Goal: Task Accomplishment & Management: Manage account settings

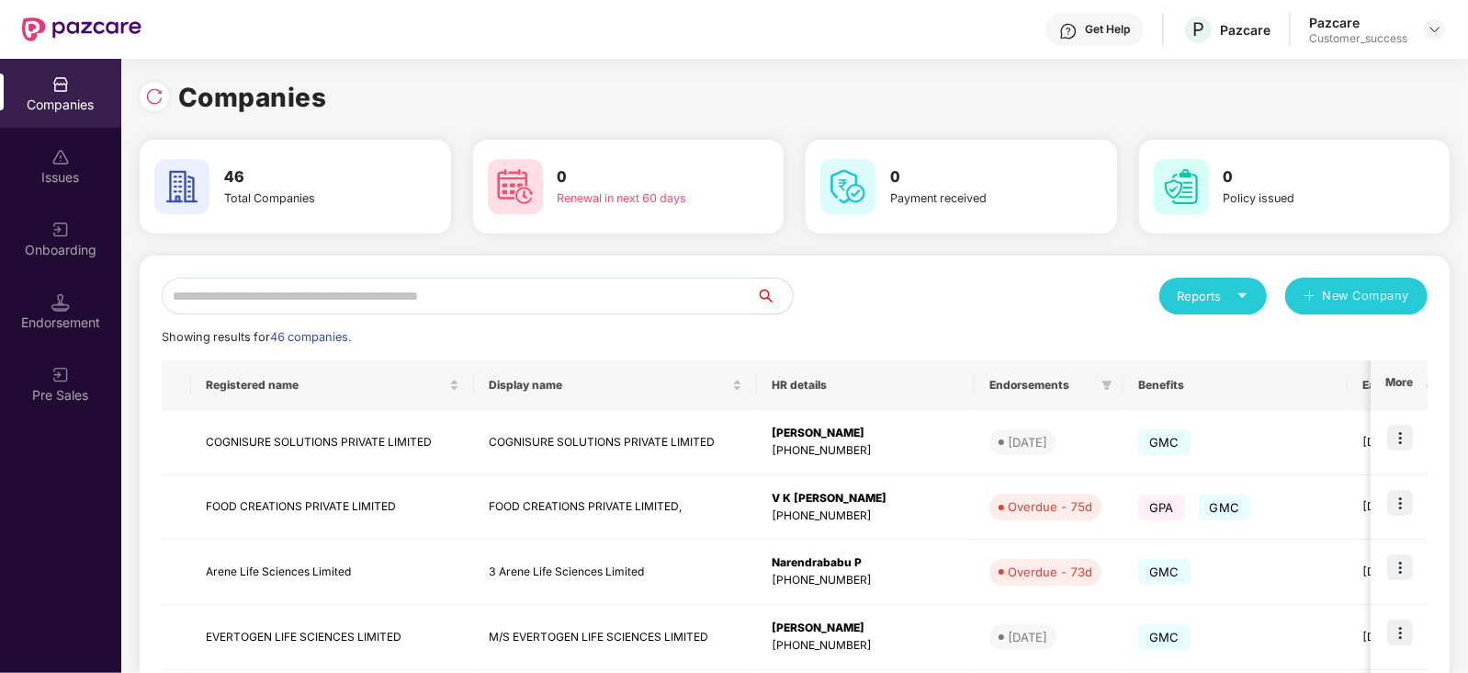
click at [318, 301] on input "text" at bounding box center [459, 295] width 594 height 37
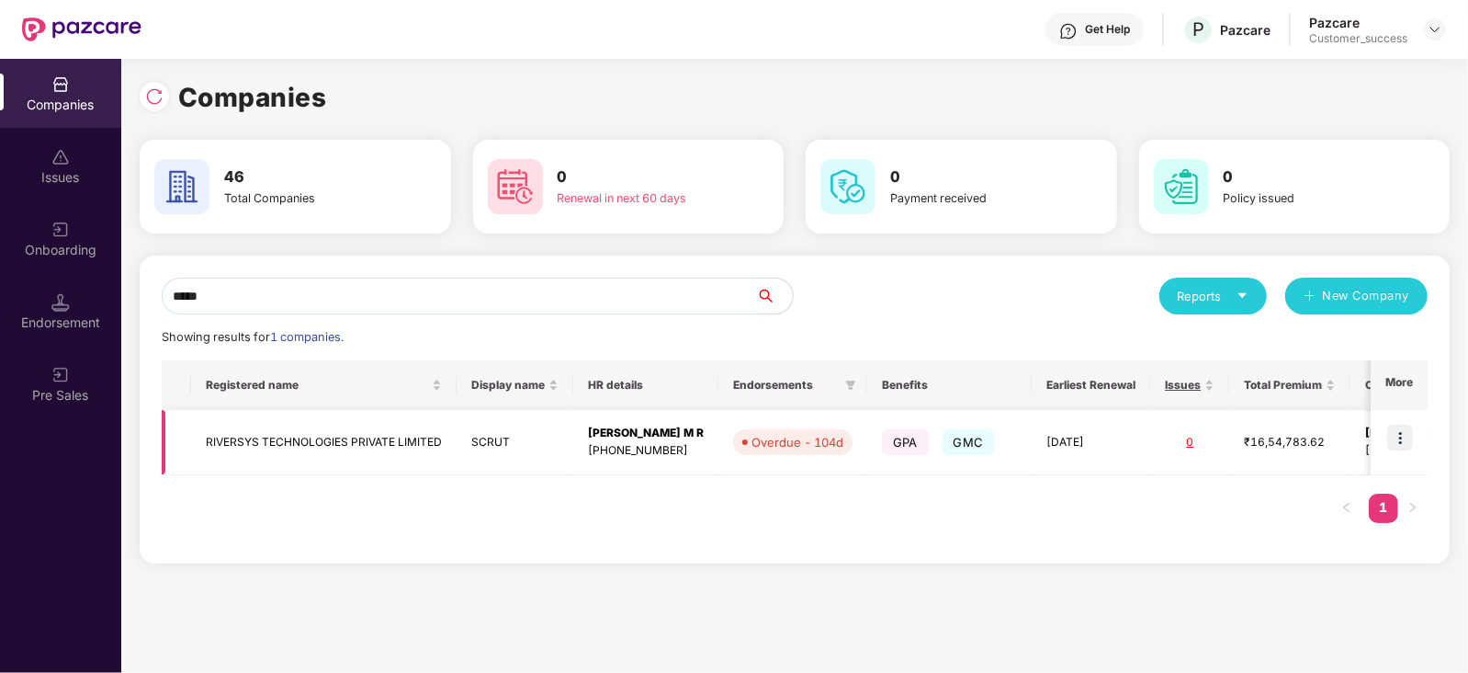
scroll to position [0, 127]
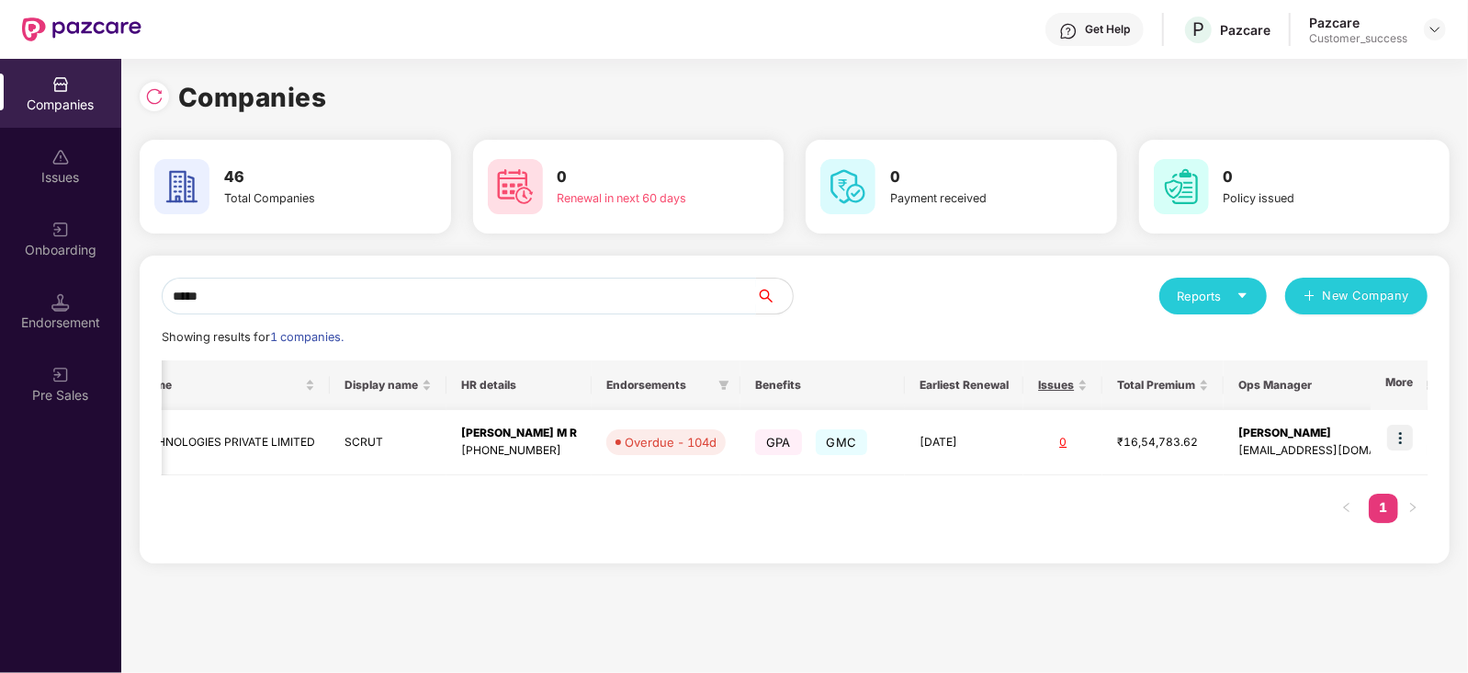
type input "*****"
click at [1400, 432] on img at bounding box center [1400, 437] width 26 height 26
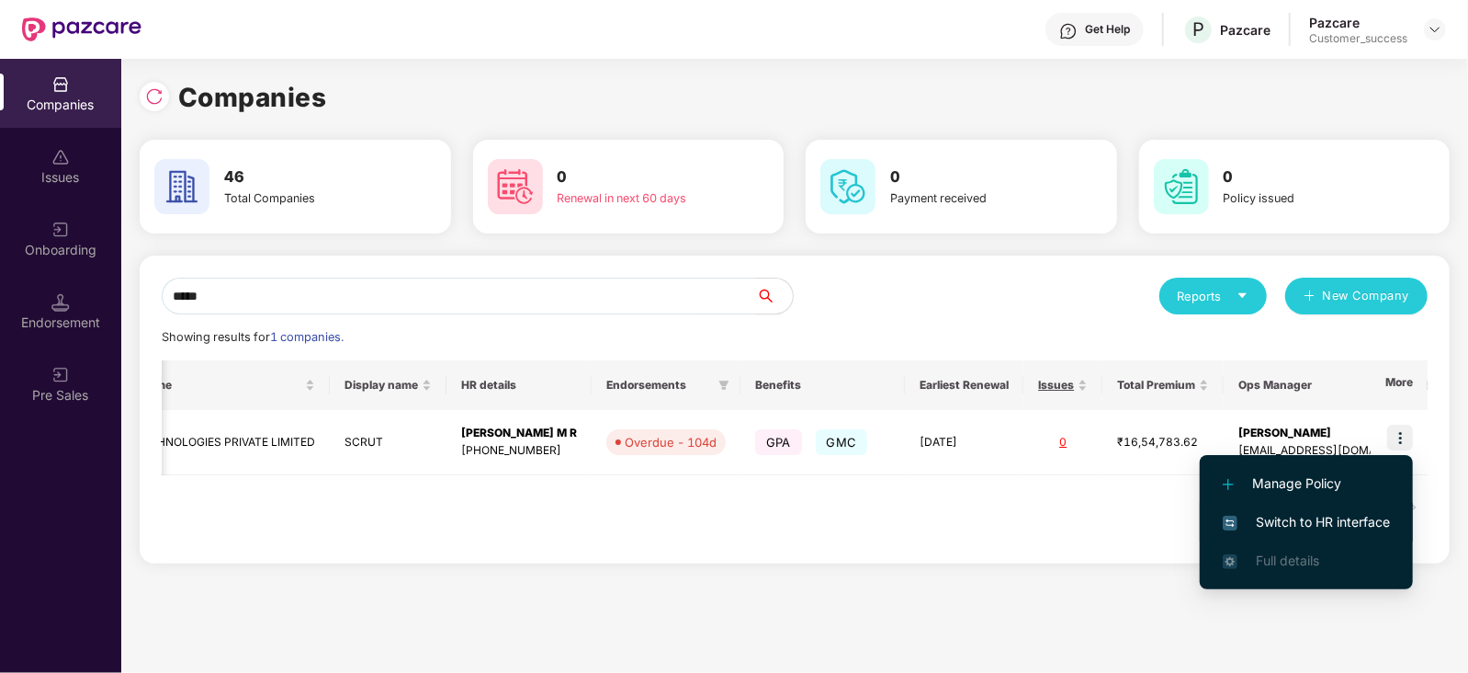
click at [1360, 516] on span "Switch to HR interface" at bounding box center [1306, 522] width 167 height 20
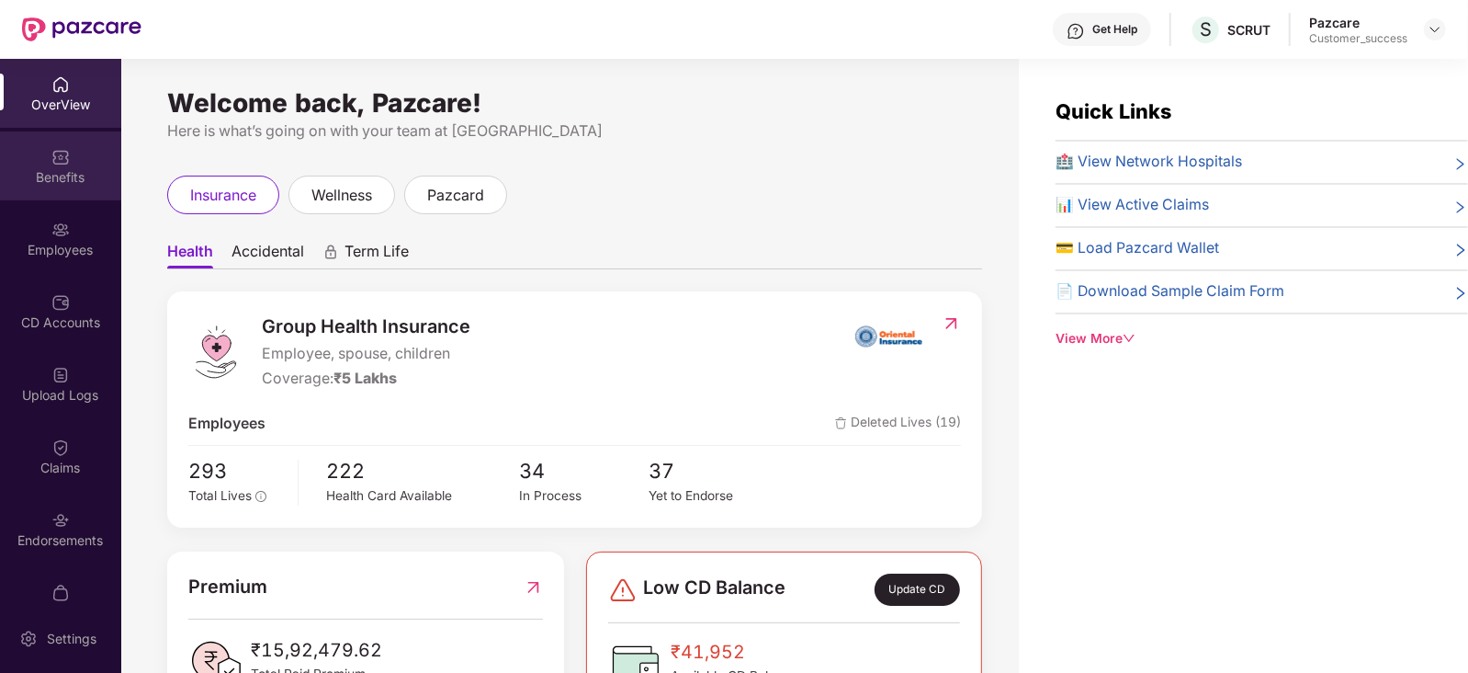
click at [51, 150] on img at bounding box center [60, 157] width 18 height 18
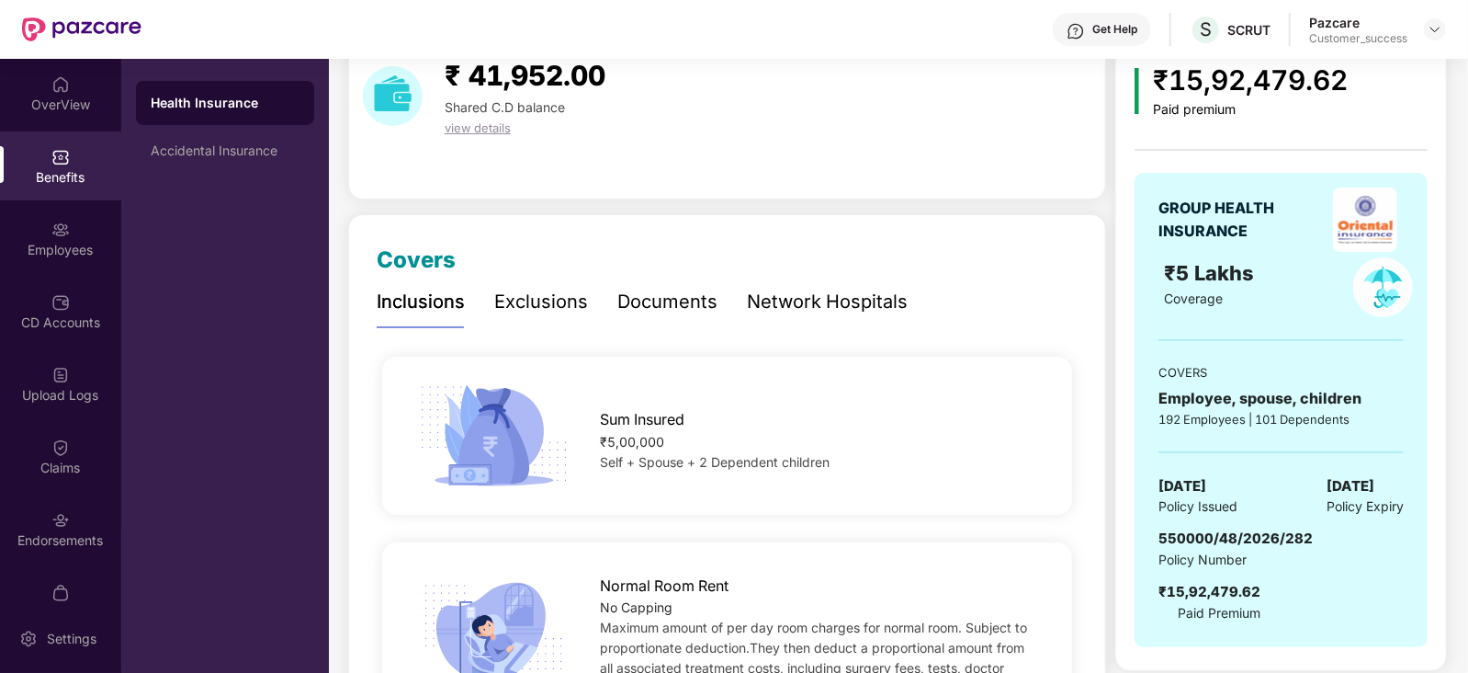
scroll to position [86, 0]
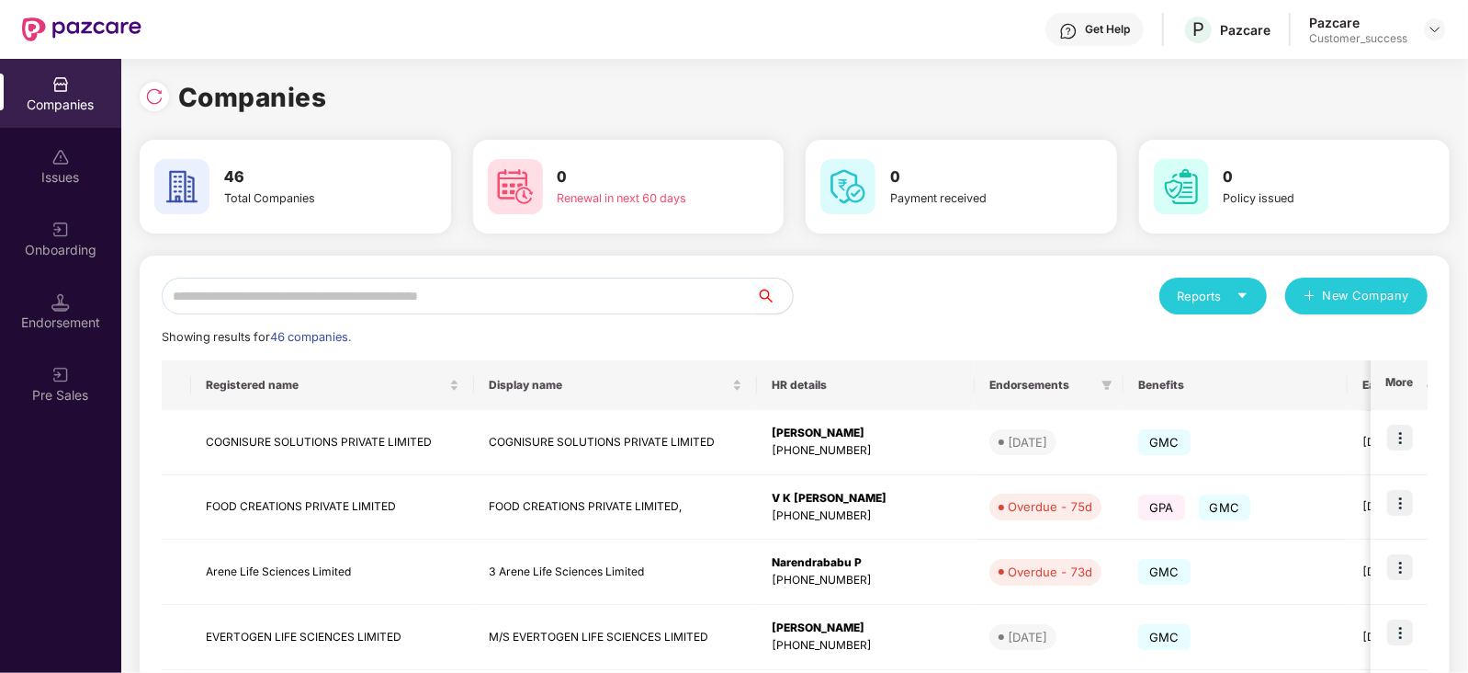
click at [311, 297] on input "text" at bounding box center [459, 295] width 594 height 37
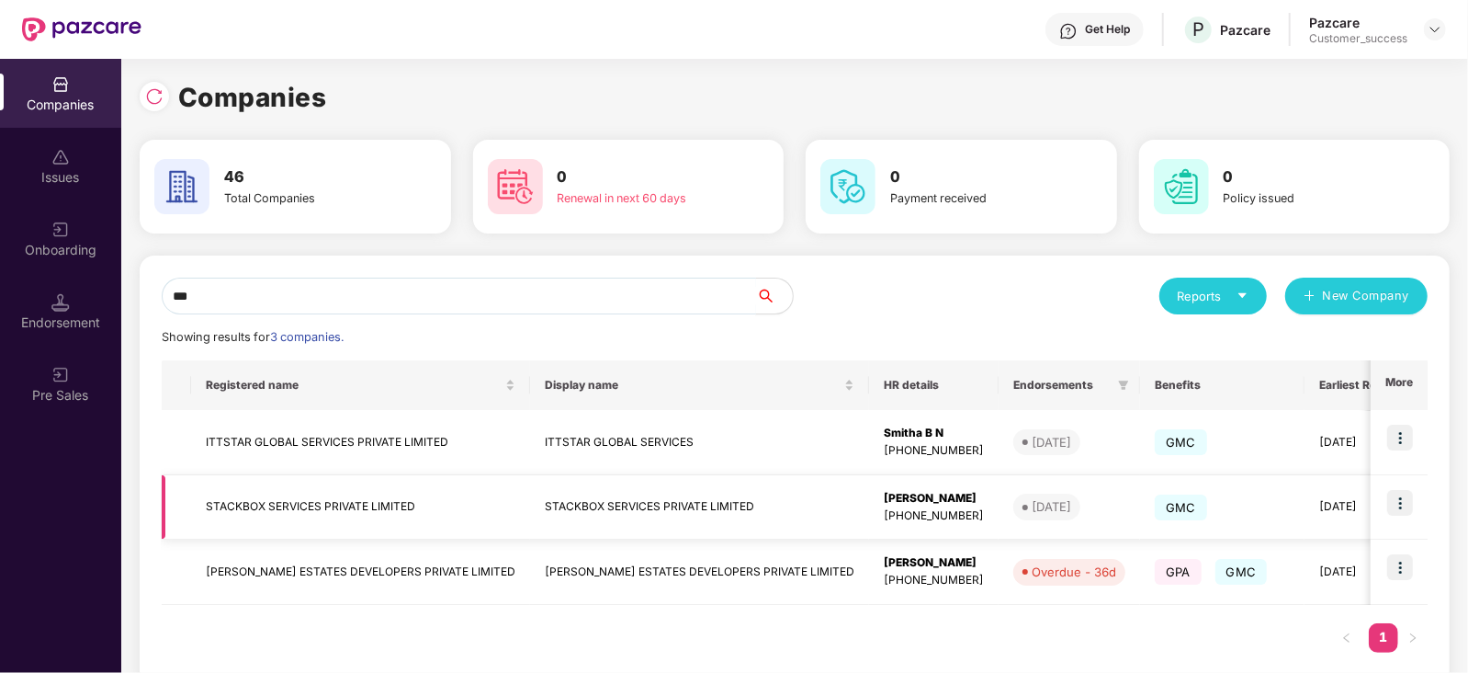
type input "***"
click at [1406, 499] on img at bounding box center [1400, 503] width 26 height 26
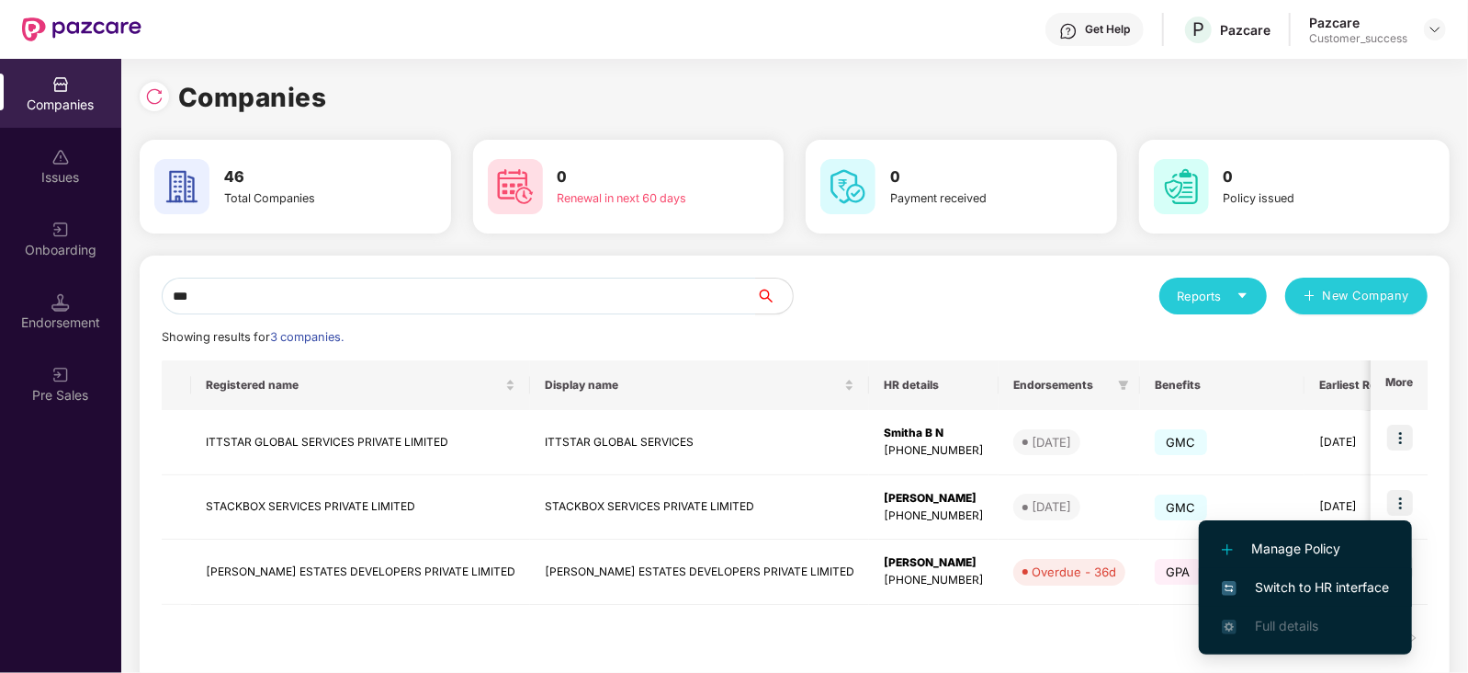
click at [1365, 593] on span "Switch to HR interface" at bounding box center [1305, 587] width 167 height 20
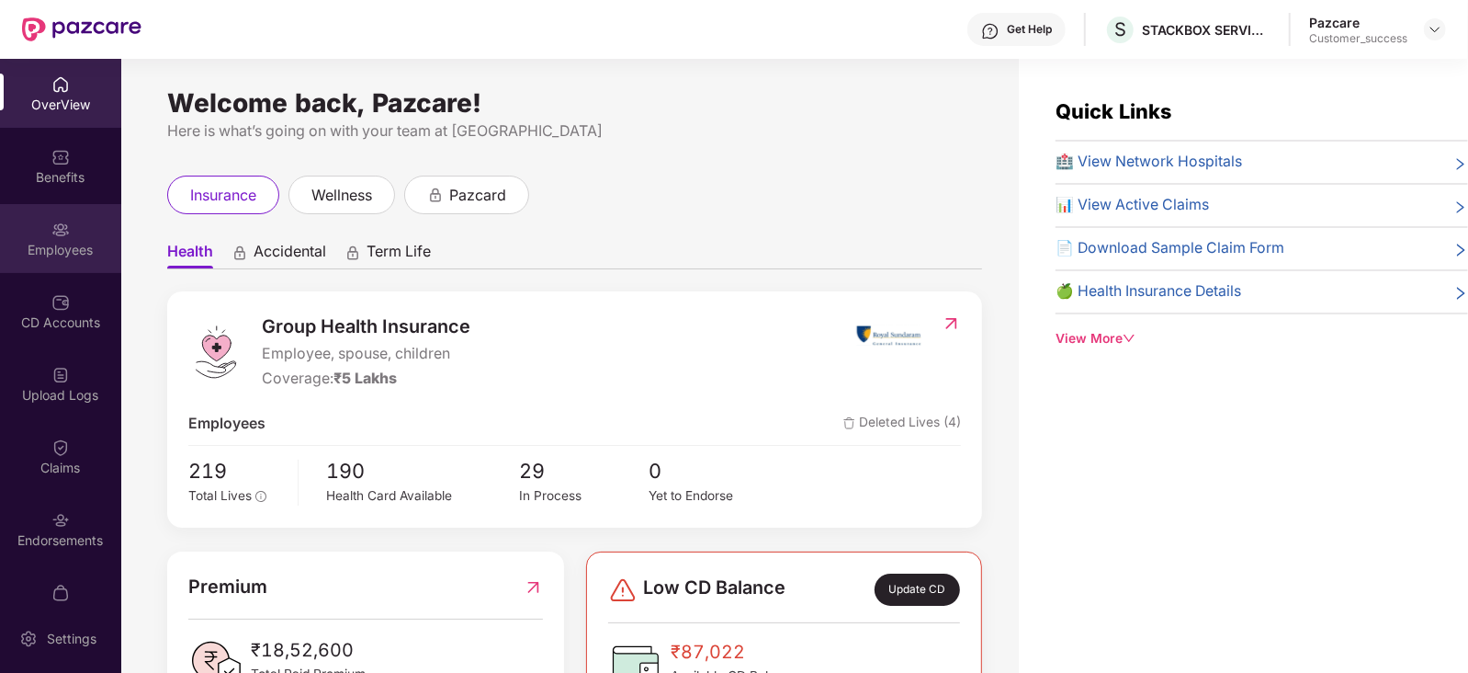
click at [72, 234] on div "Employees" at bounding box center [60, 238] width 121 height 69
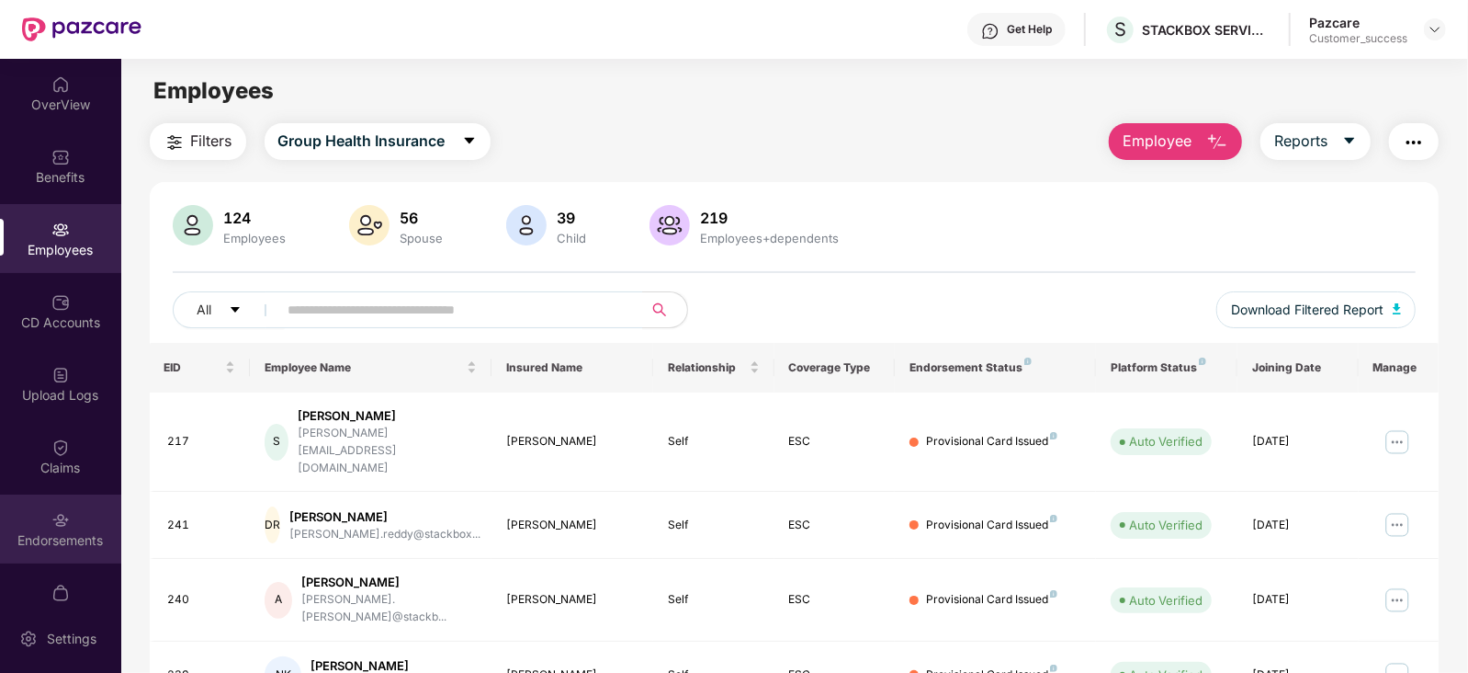
click at [51, 517] on img at bounding box center [60, 520] width 18 height 18
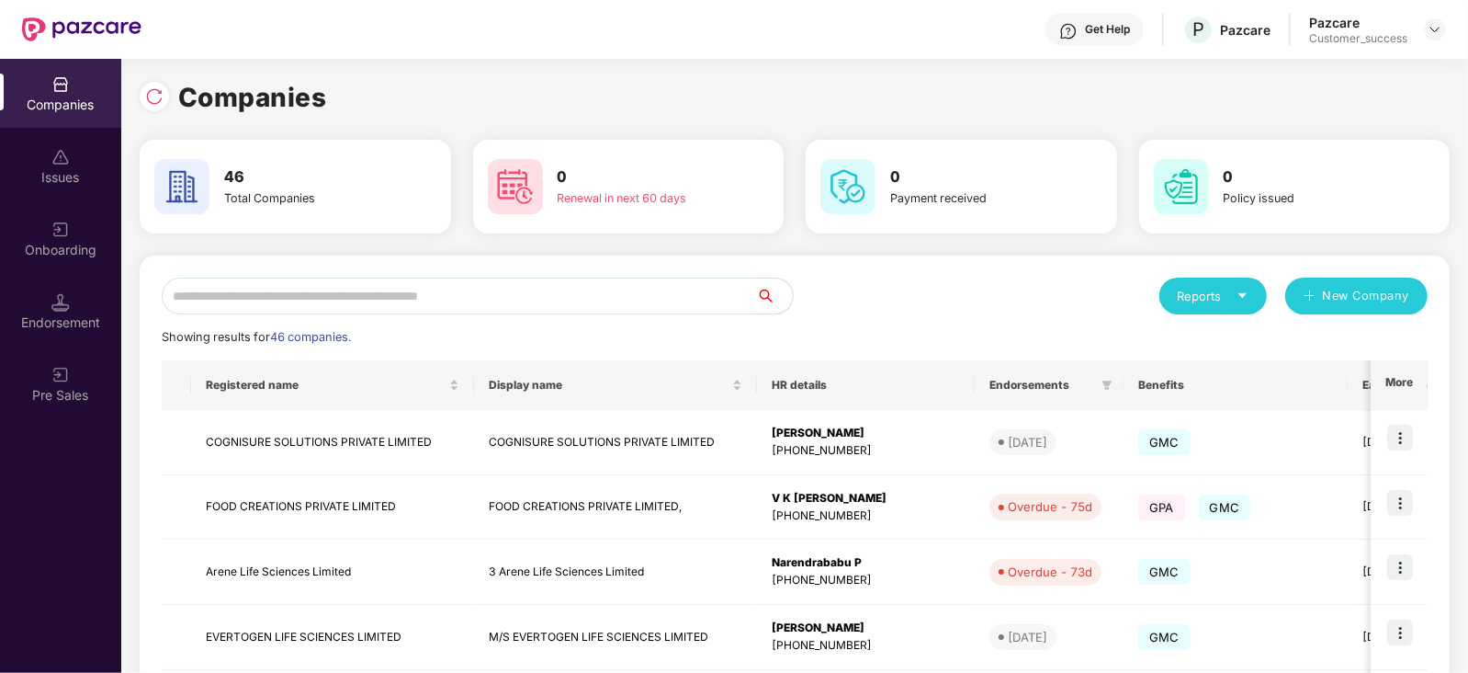
click at [395, 305] on input "text" at bounding box center [459, 295] width 594 height 37
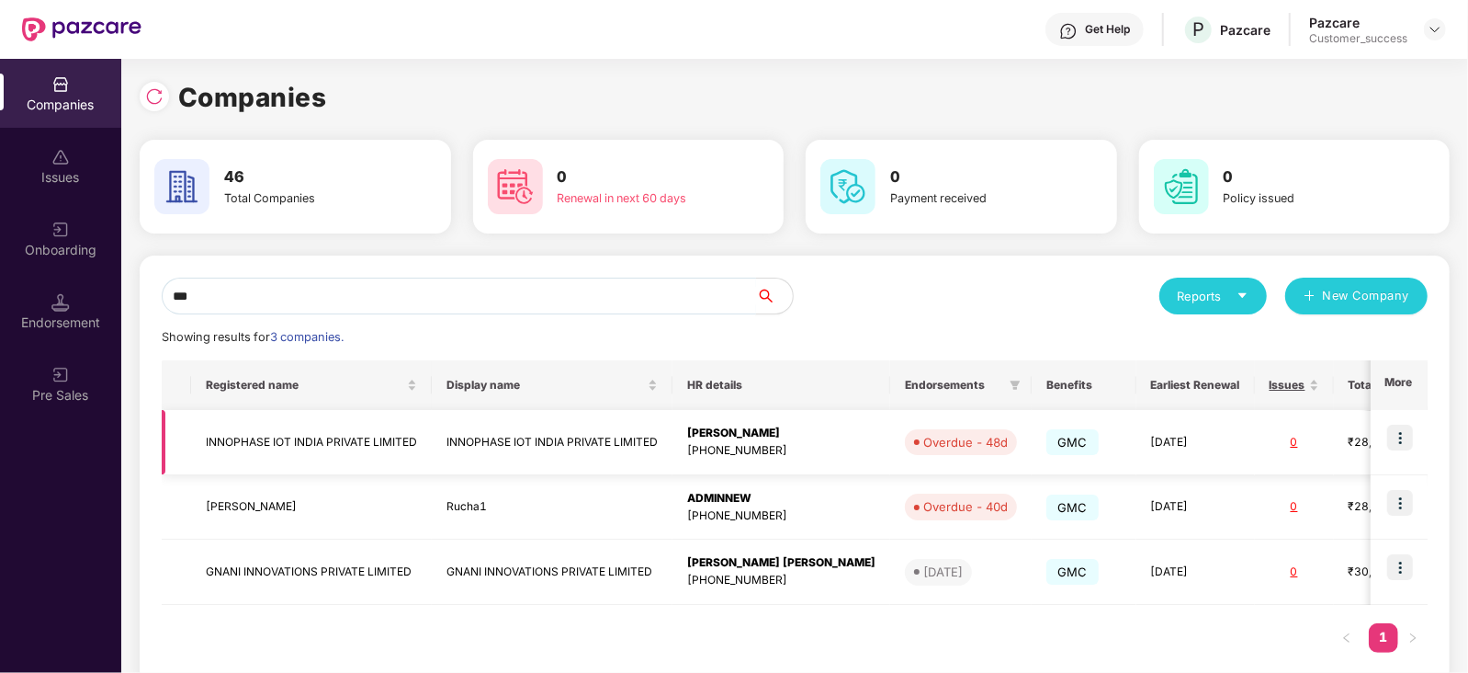
type input "***"
click at [1397, 435] on img at bounding box center [1400, 437] width 26 height 26
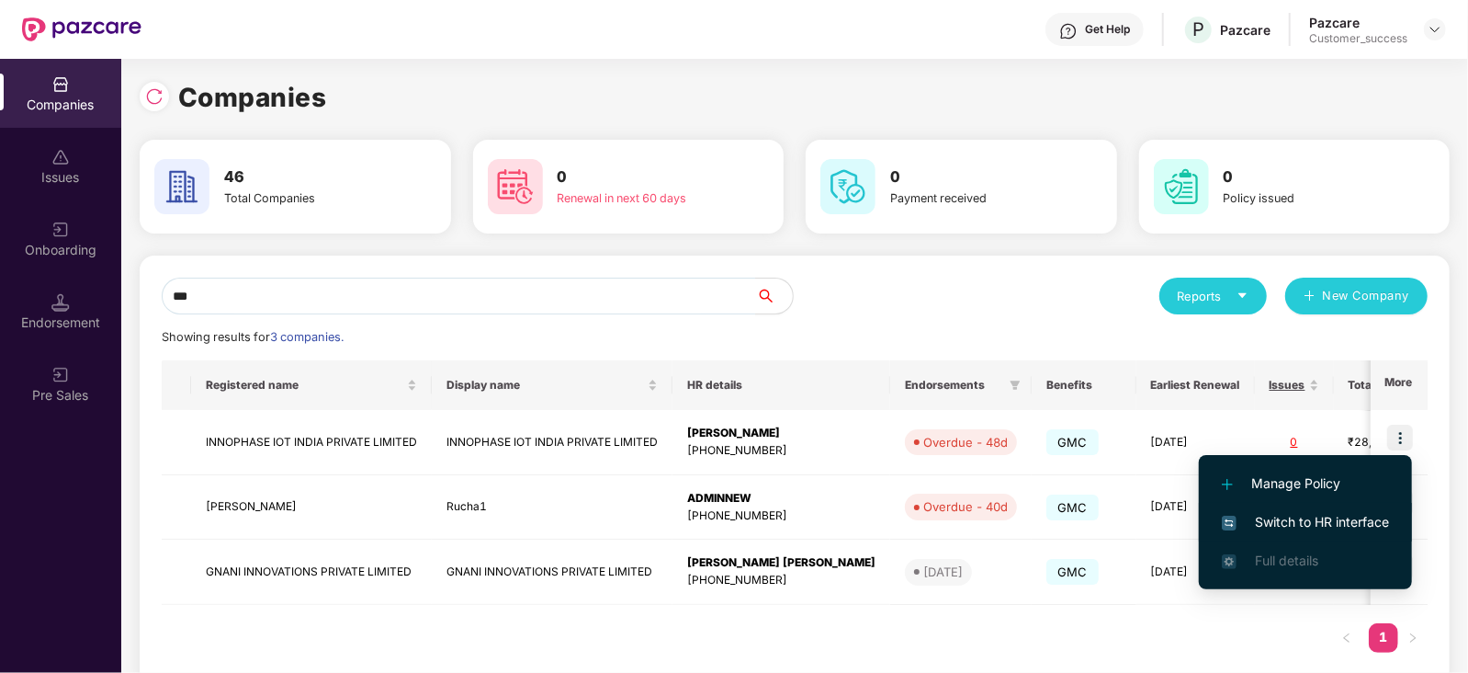
click at [1353, 510] on li "Switch to HR interface" at bounding box center [1305, 522] width 213 height 39
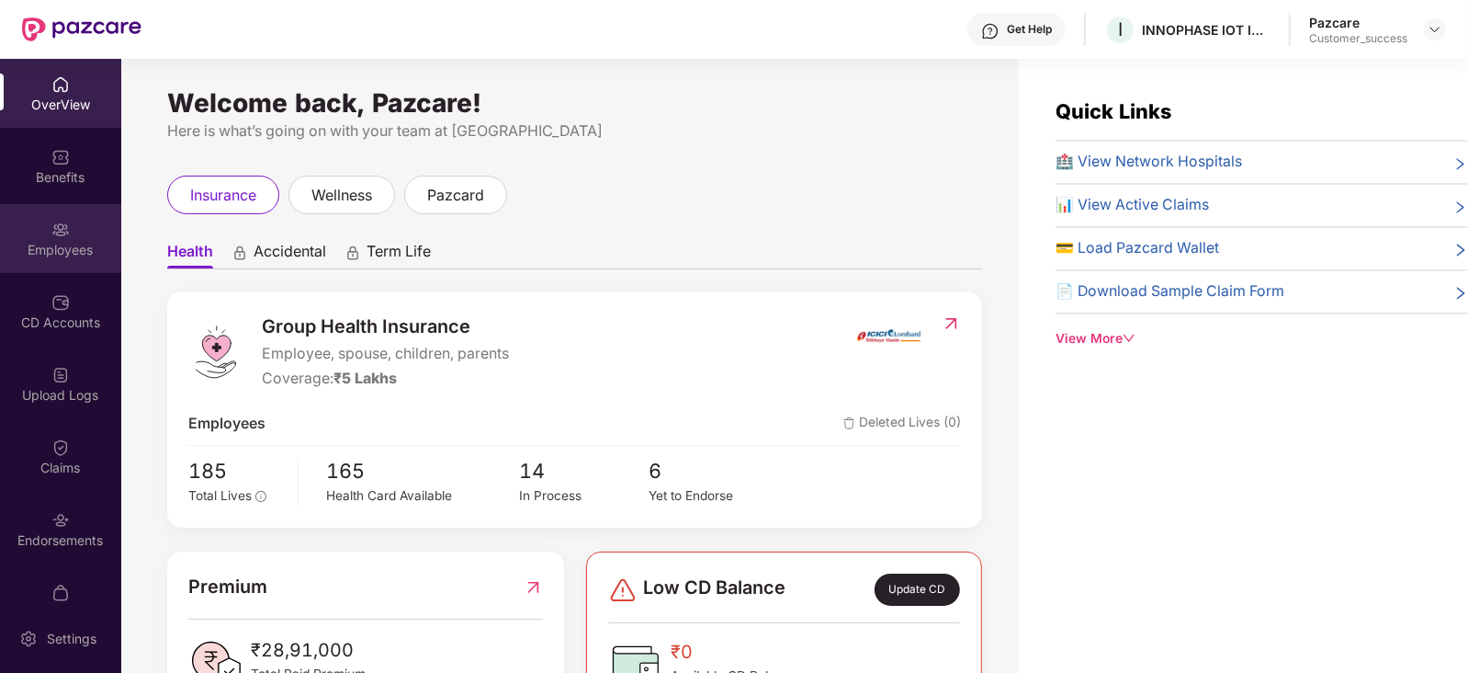
click at [57, 237] on img at bounding box center [60, 230] width 18 height 18
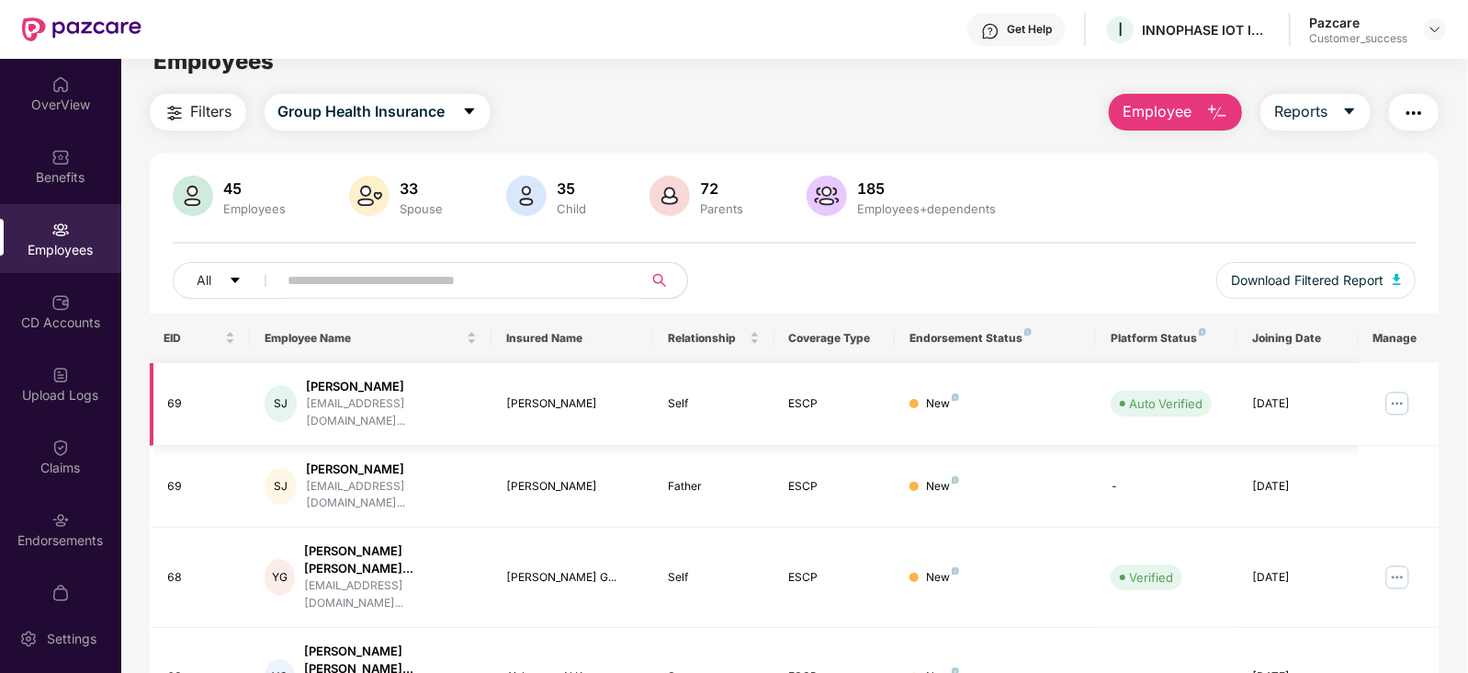
scroll to position [28, 0]
click at [446, 277] on input "text" at bounding box center [453, 281] width 330 height 28
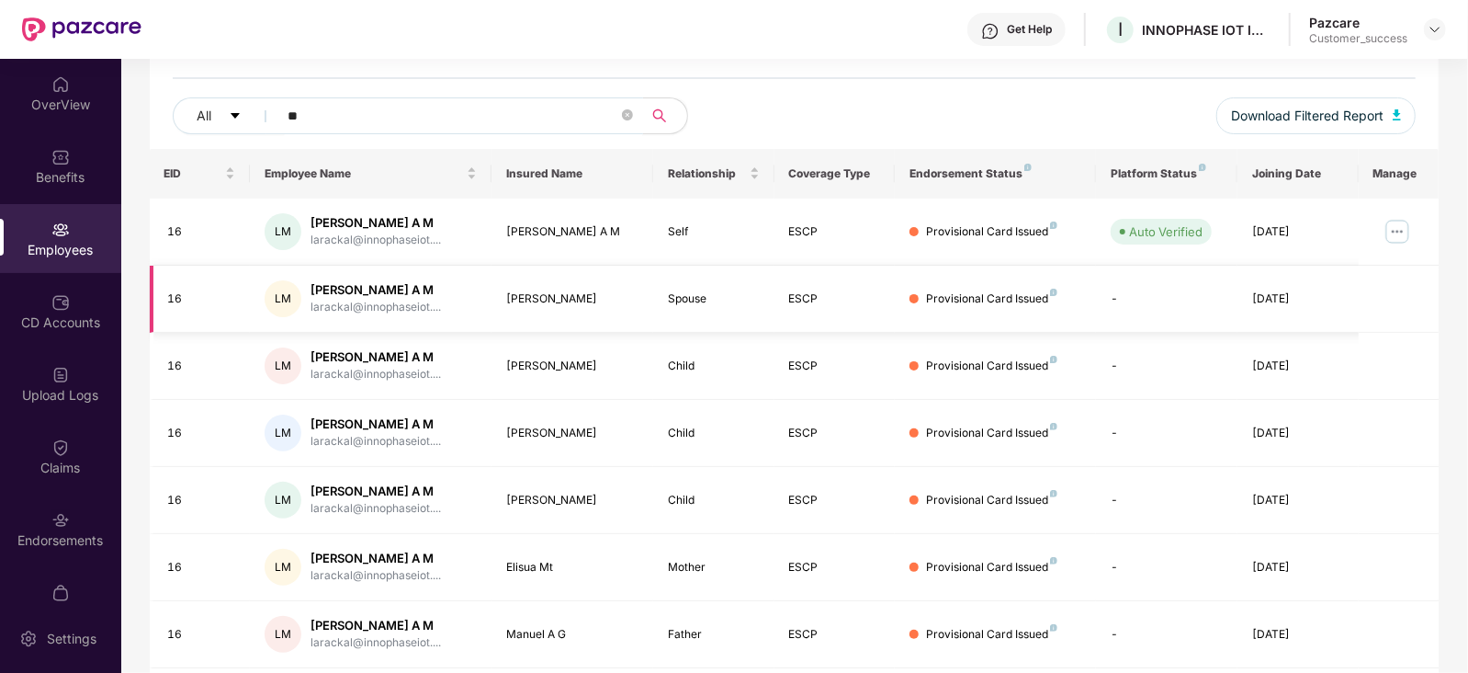
scroll to position [204, 0]
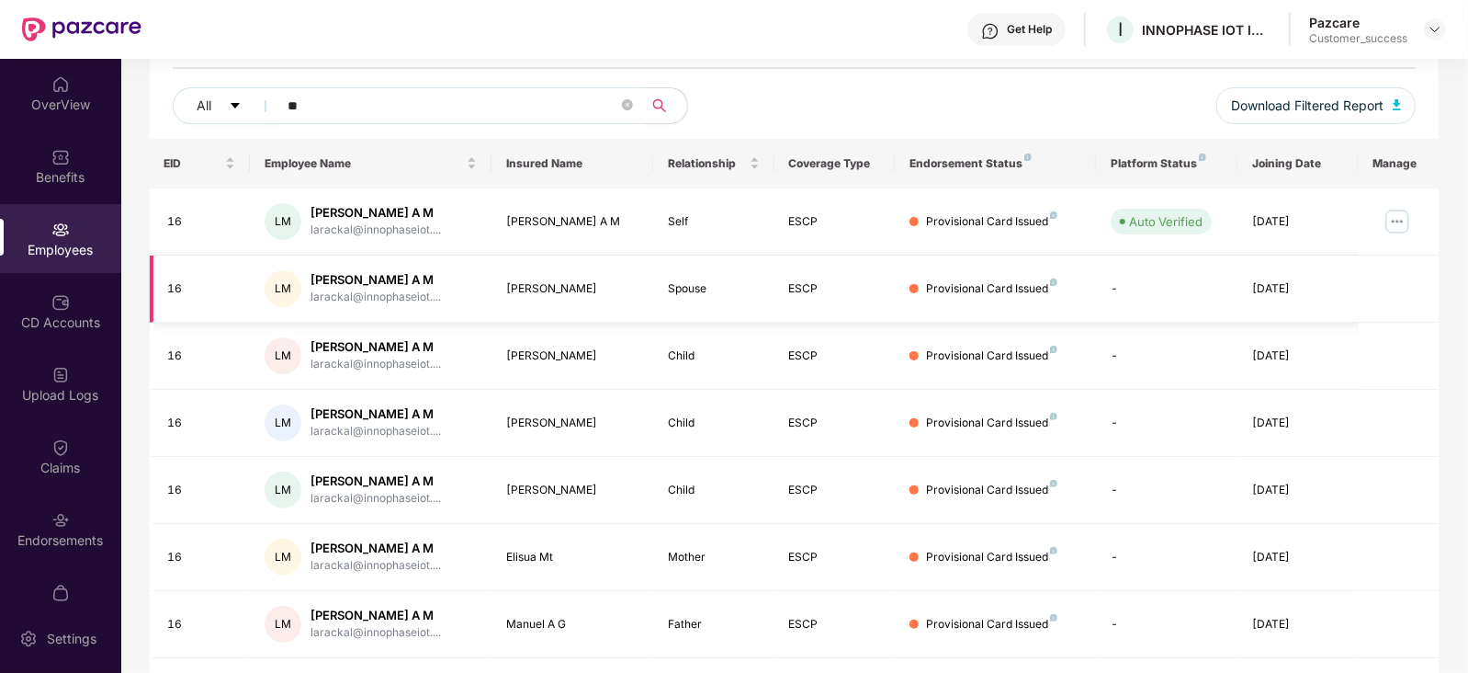
type input "*"
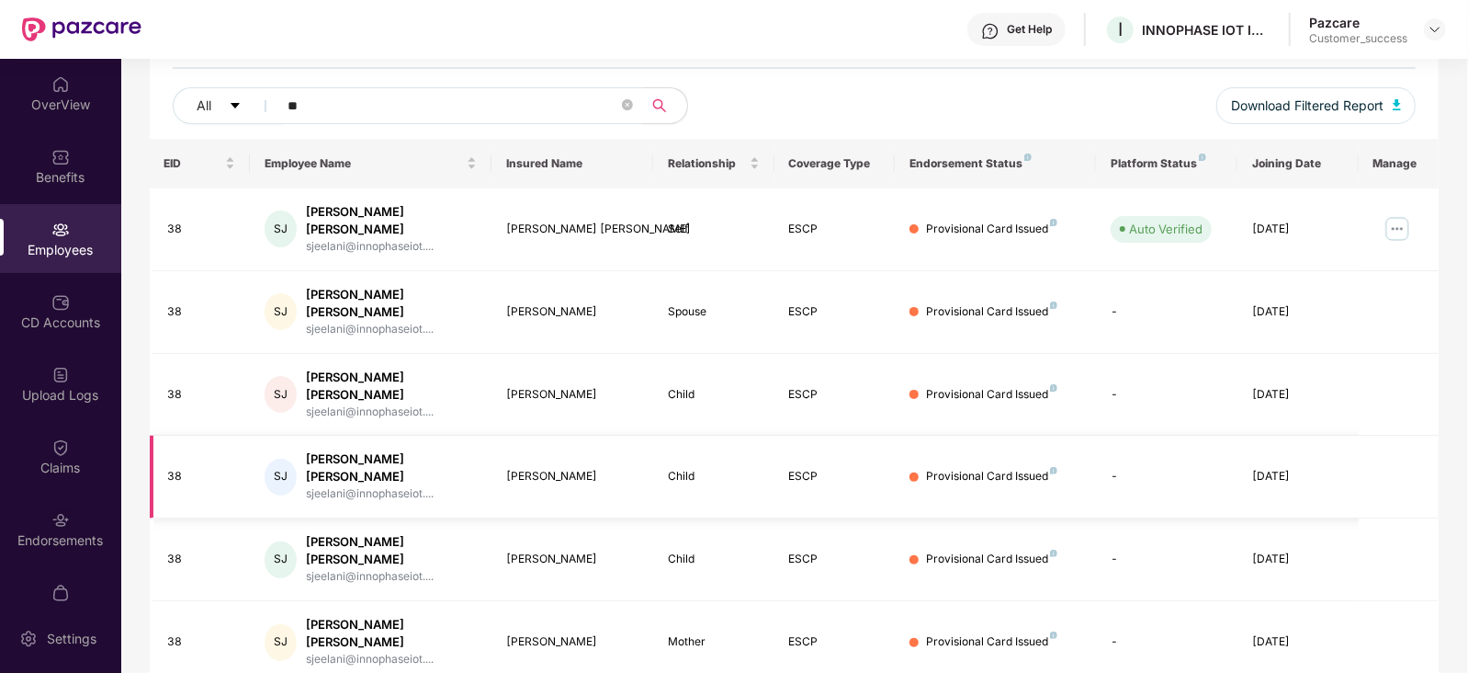
type input "*"
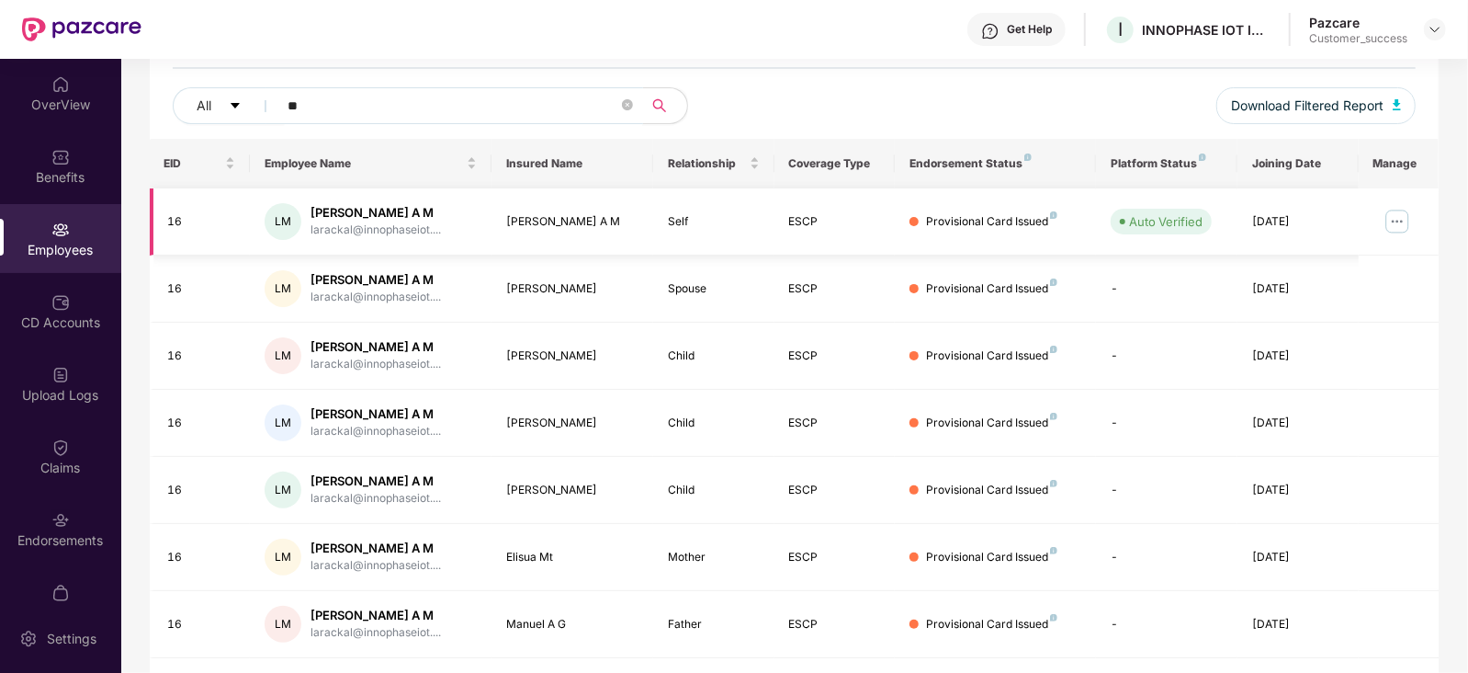
type input "**"
click at [1395, 224] on img at bounding box center [1397, 221] width 29 height 29
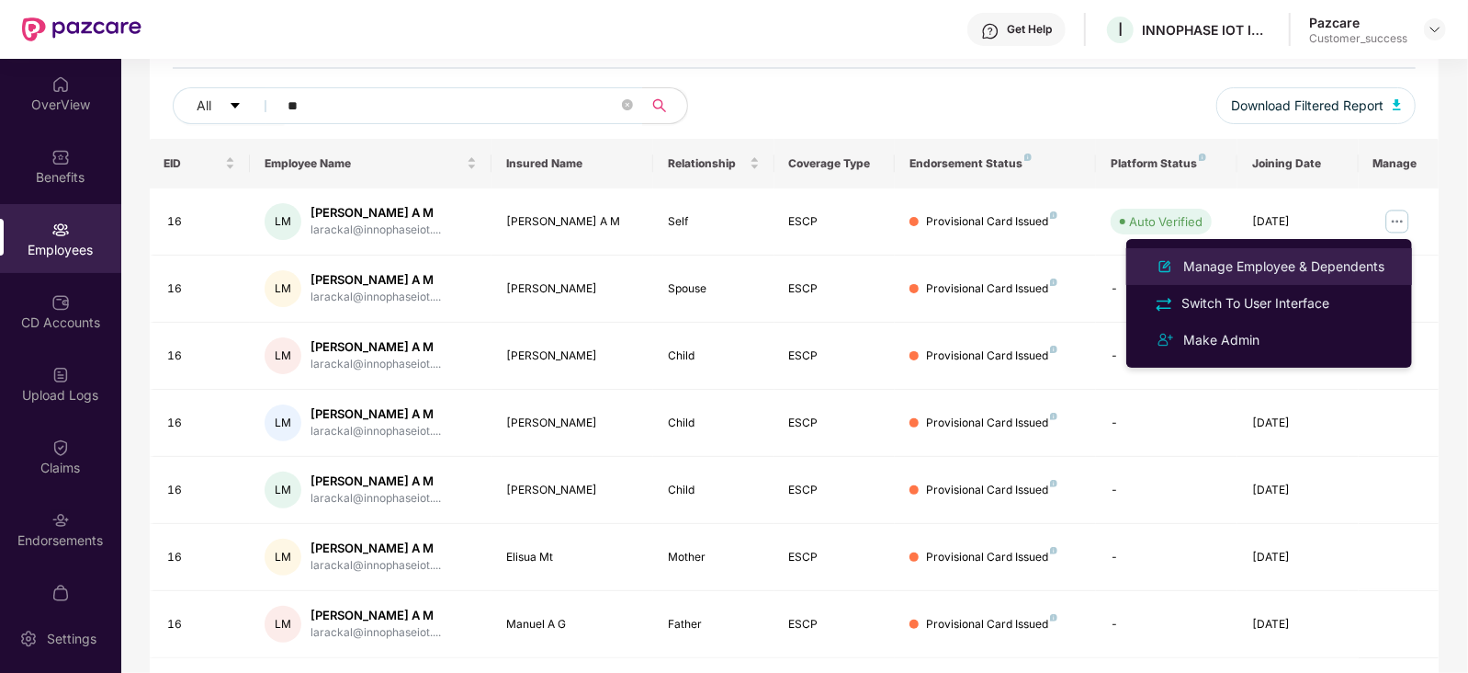
click at [1283, 264] on div "Manage Employee & Dependents" at bounding box center [1284, 266] width 209 height 20
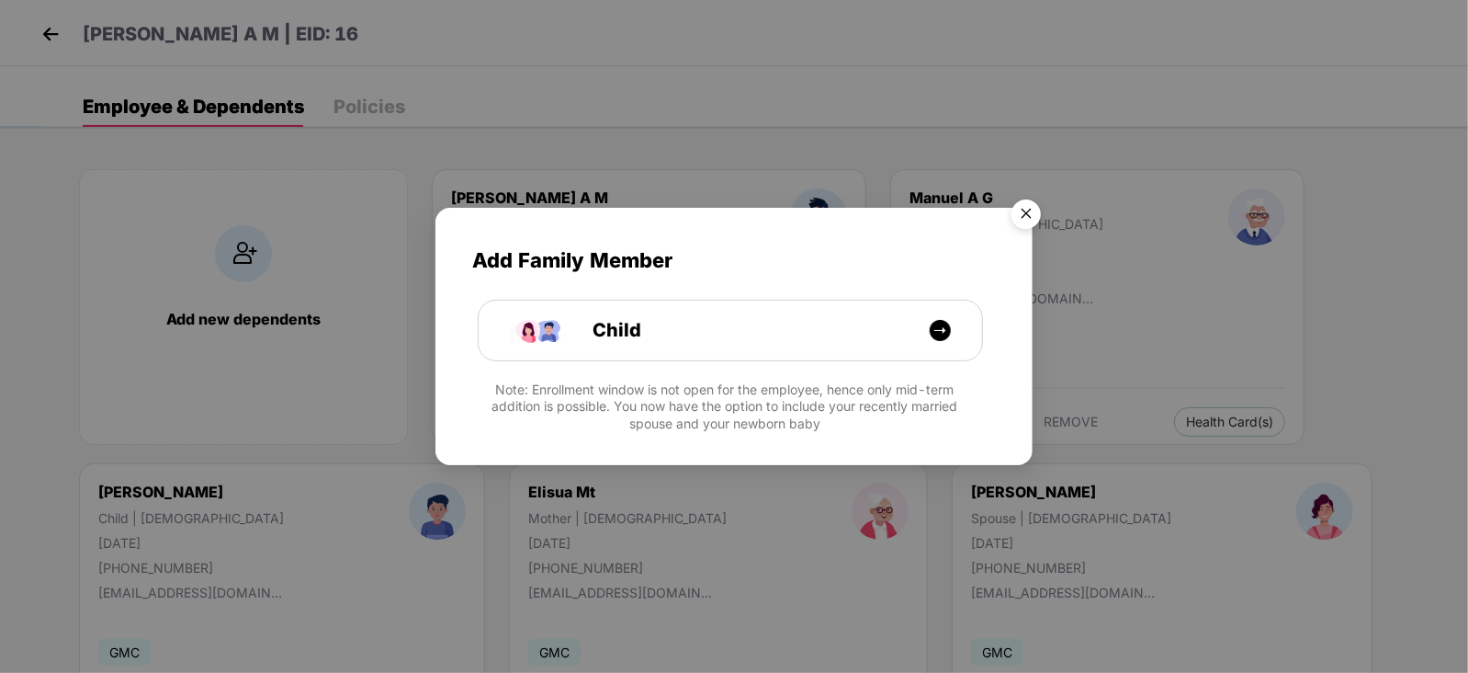
click at [1034, 209] on img "Close" at bounding box center [1026, 216] width 51 height 51
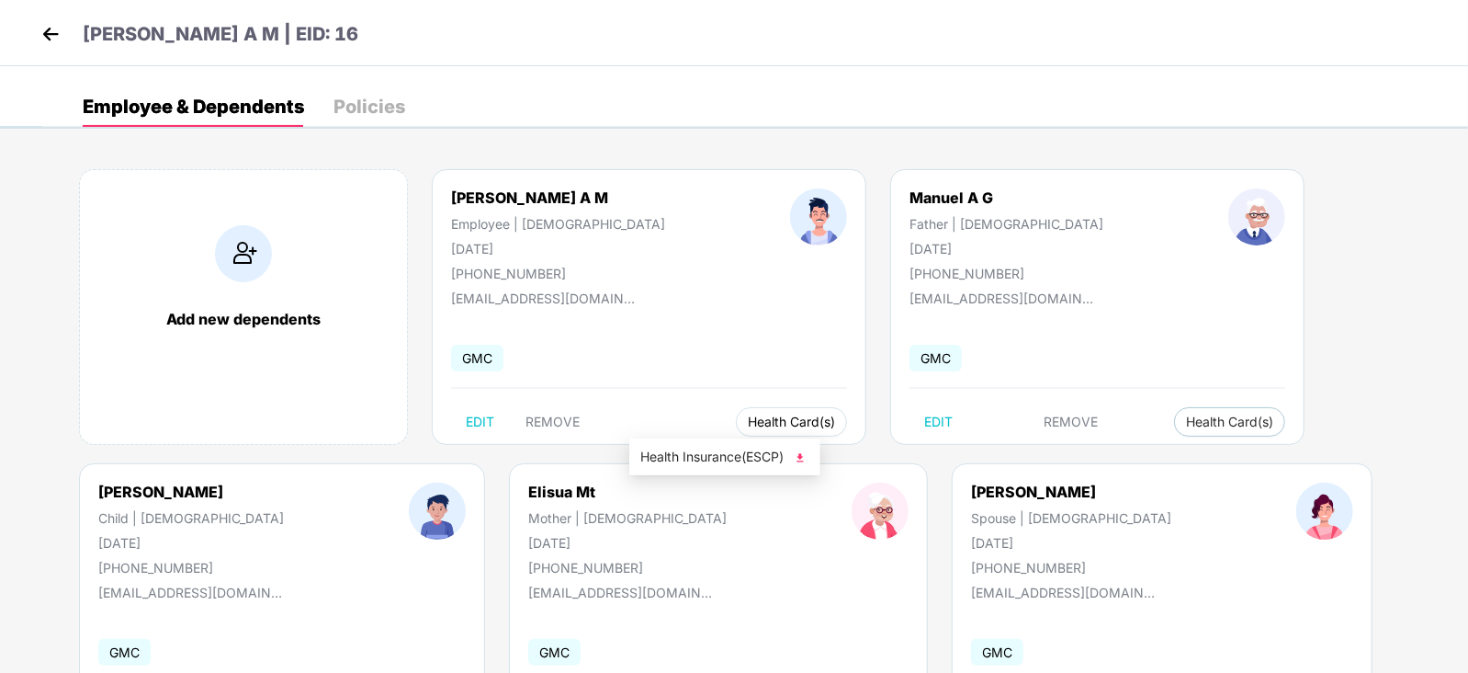
click at [748, 417] on span "Health Card(s)" at bounding box center [791, 421] width 87 height 9
click at [770, 447] on span "Health Insurance(ESCP)" at bounding box center [724, 457] width 169 height 20
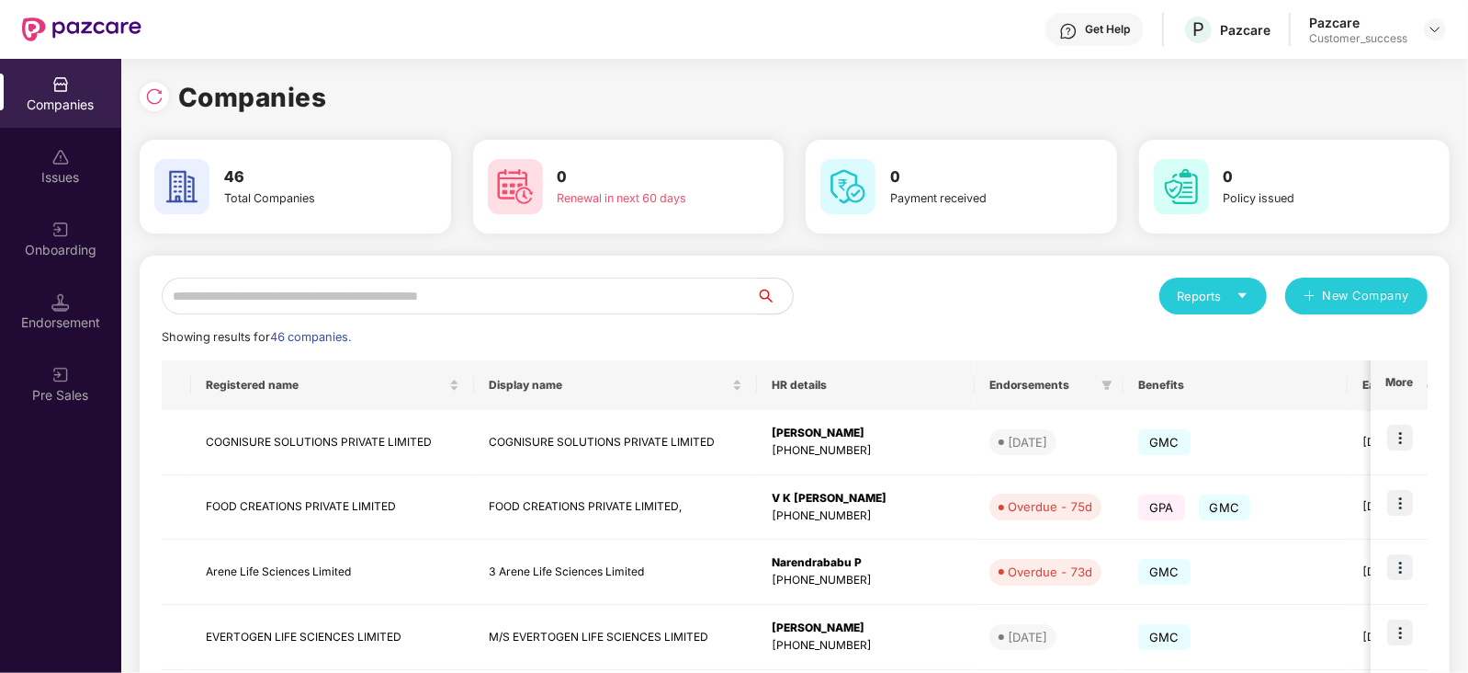
click at [356, 292] on input "text" at bounding box center [459, 295] width 594 height 37
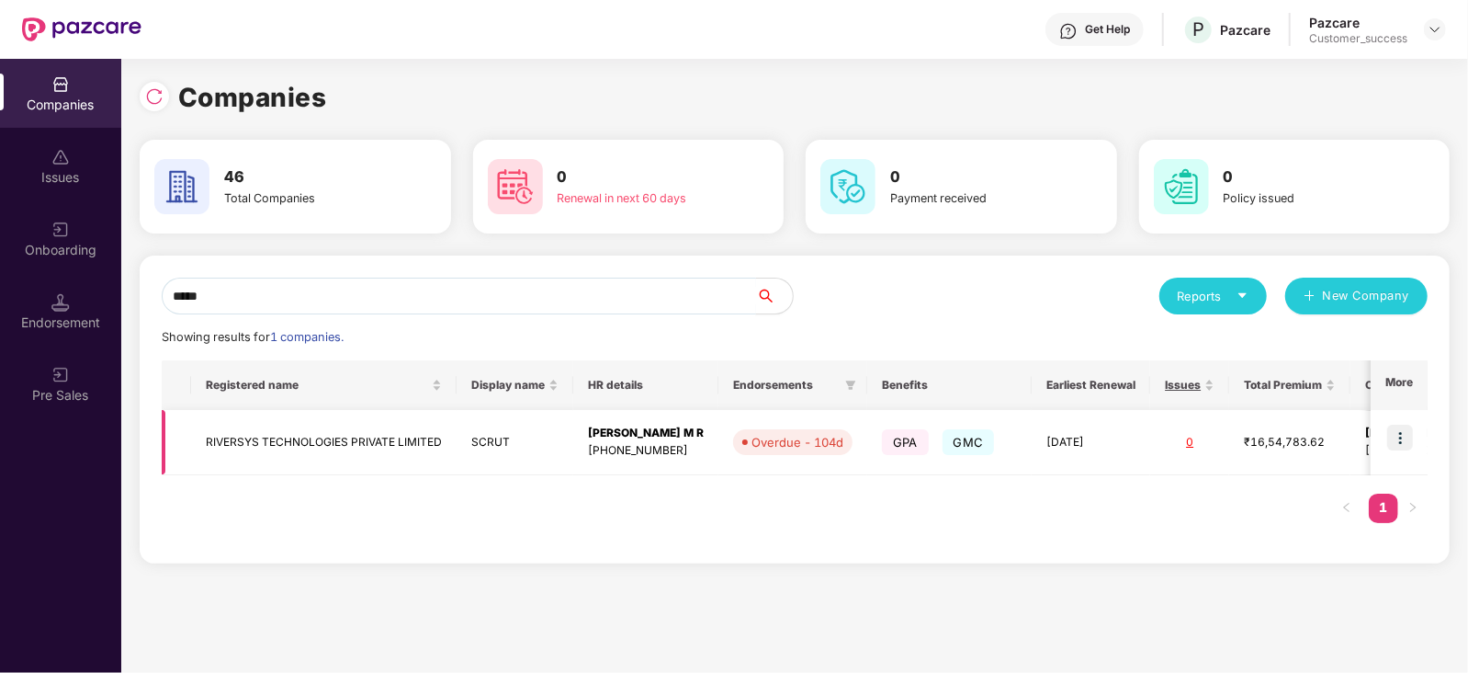
type input "*****"
click at [1401, 431] on img at bounding box center [1400, 437] width 26 height 26
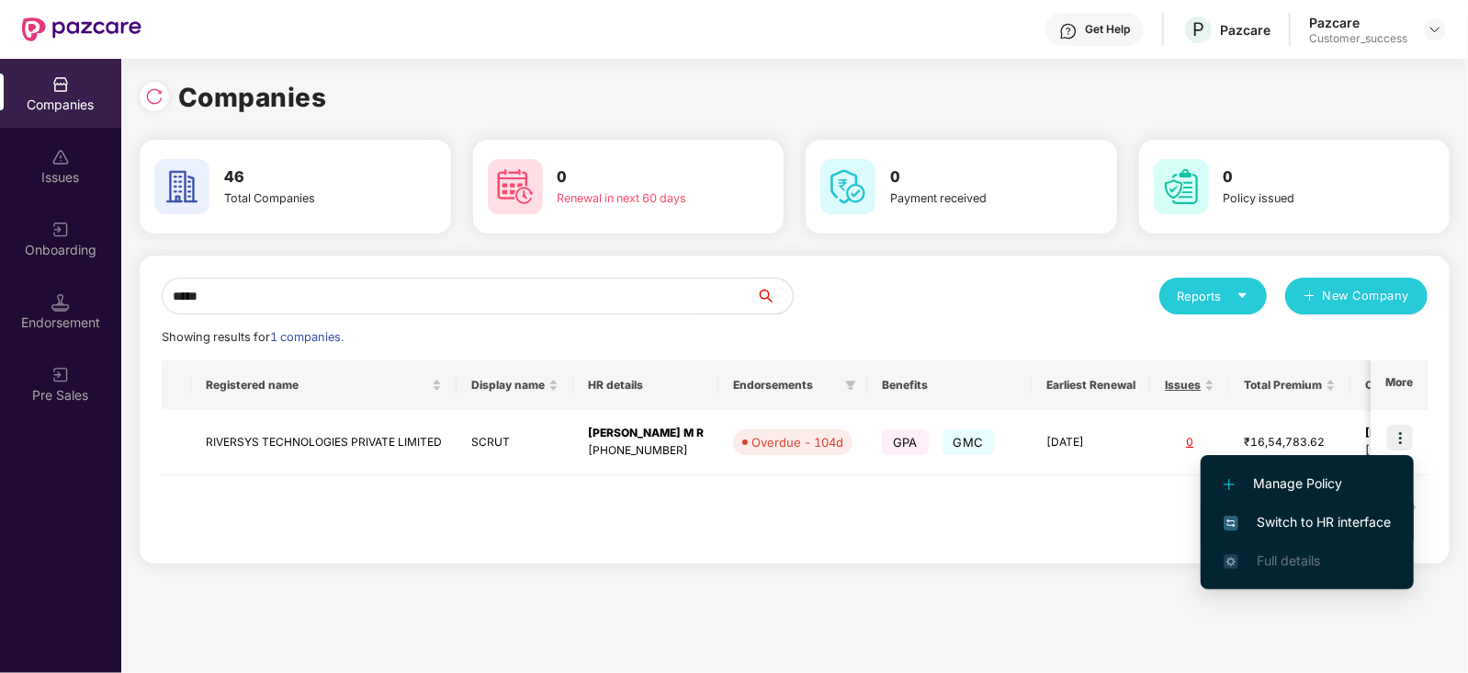
click at [1311, 512] on span "Switch to HR interface" at bounding box center [1307, 522] width 167 height 20
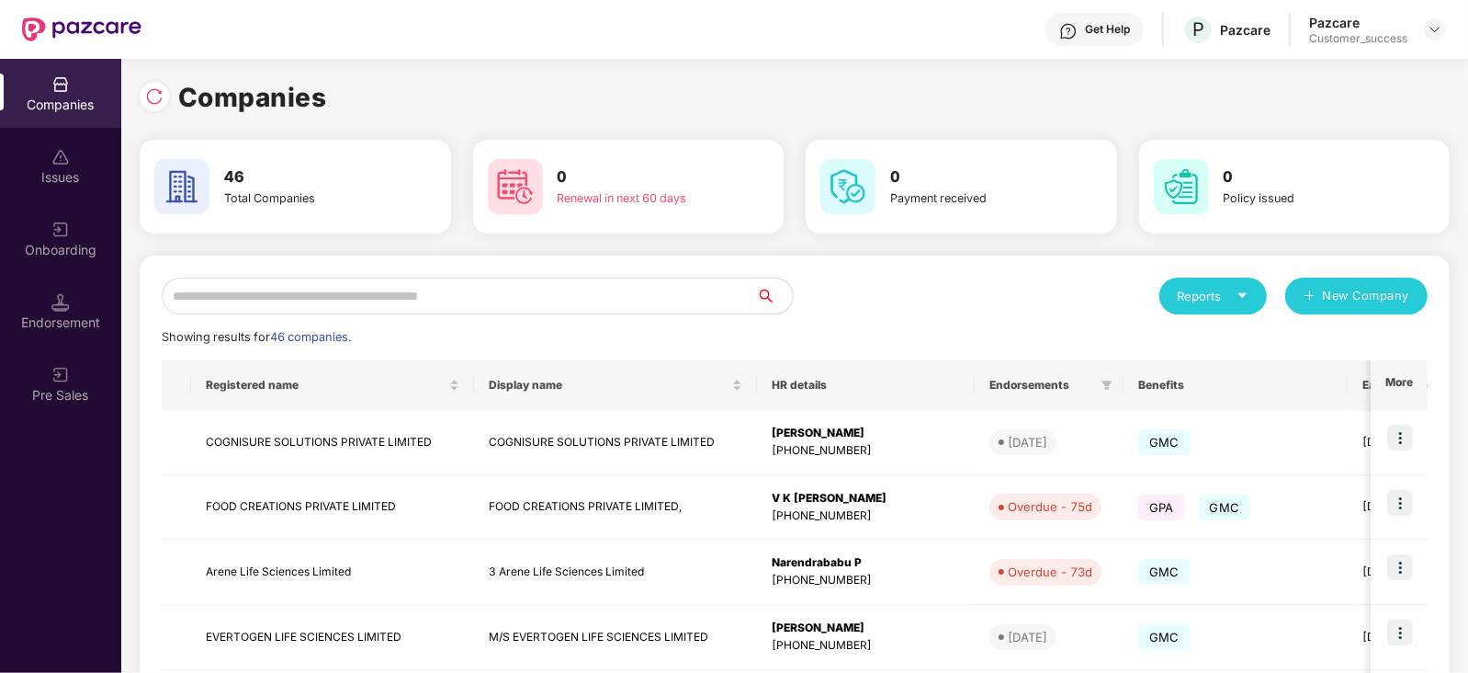
click at [401, 302] on input "text" at bounding box center [459, 295] width 594 height 37
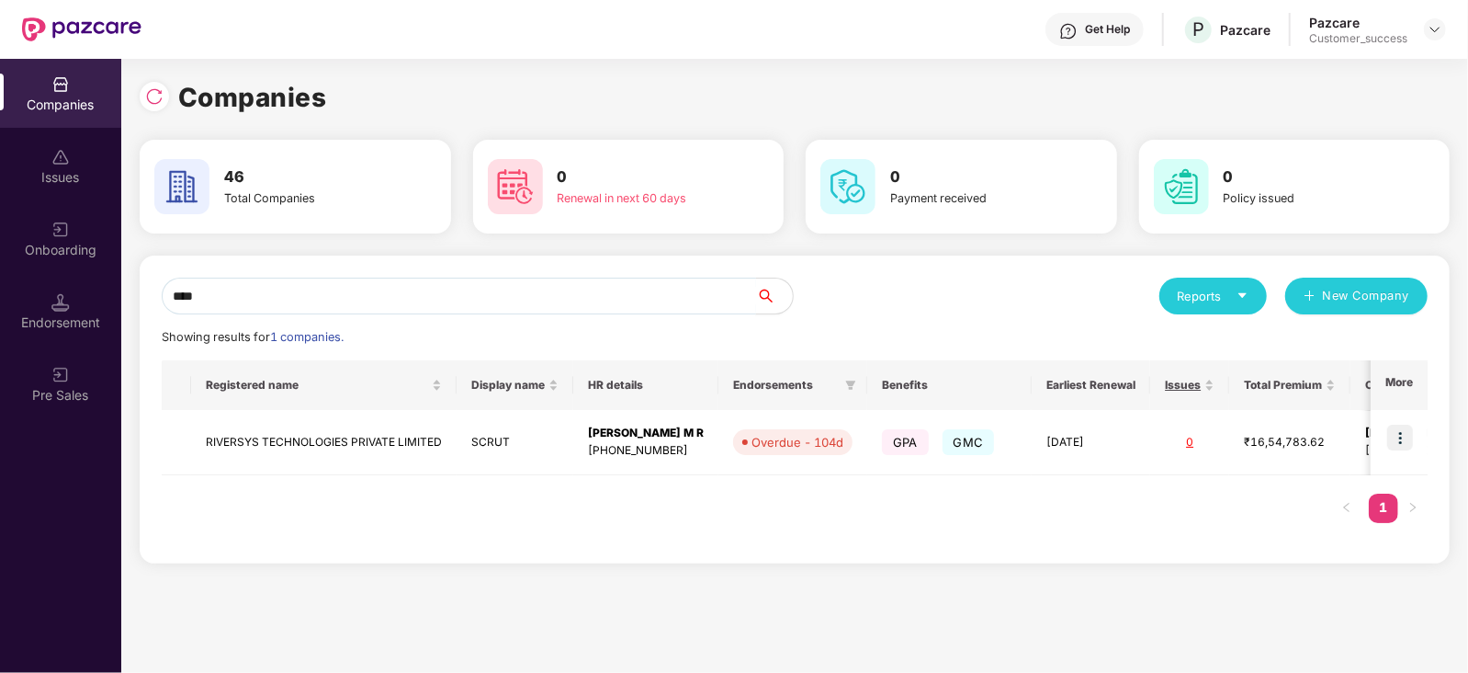
type input "*****"
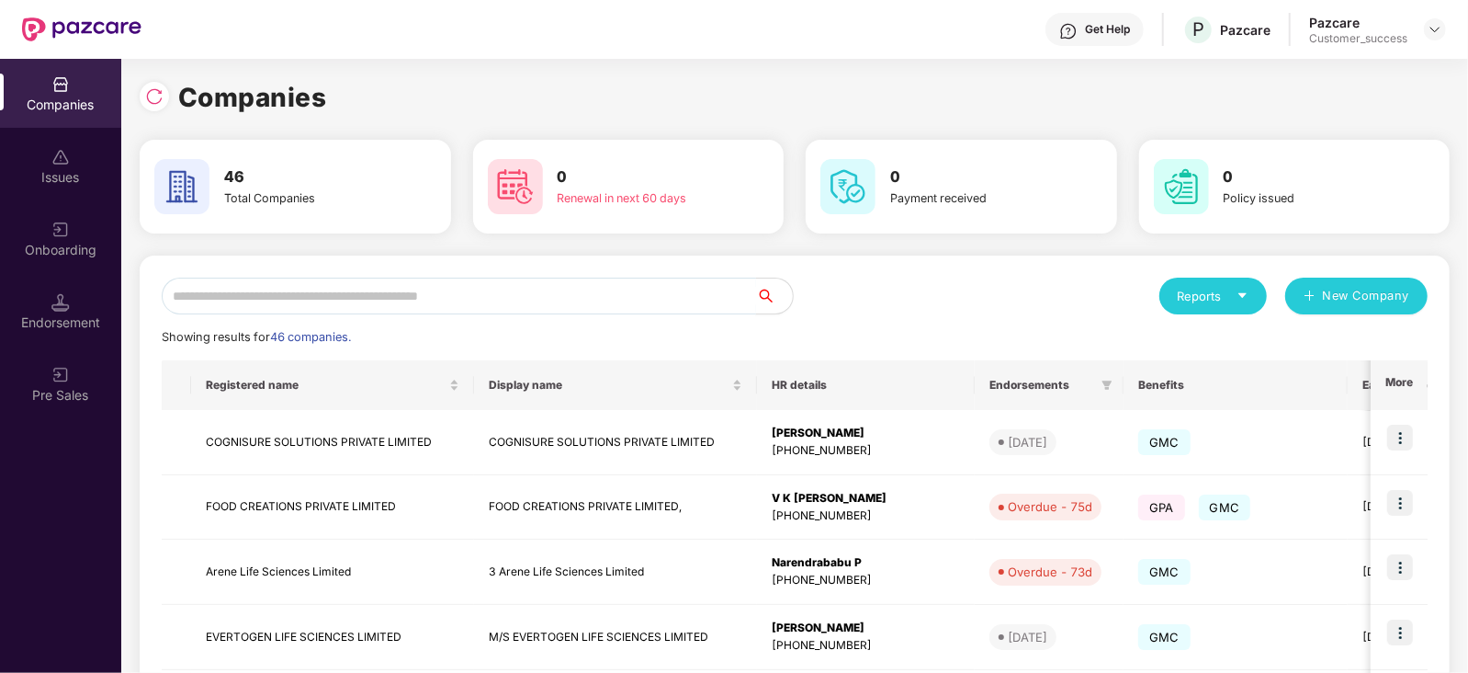
click at [355, 304] on input "text" at bounding box center [459, 295] width 594 height 37
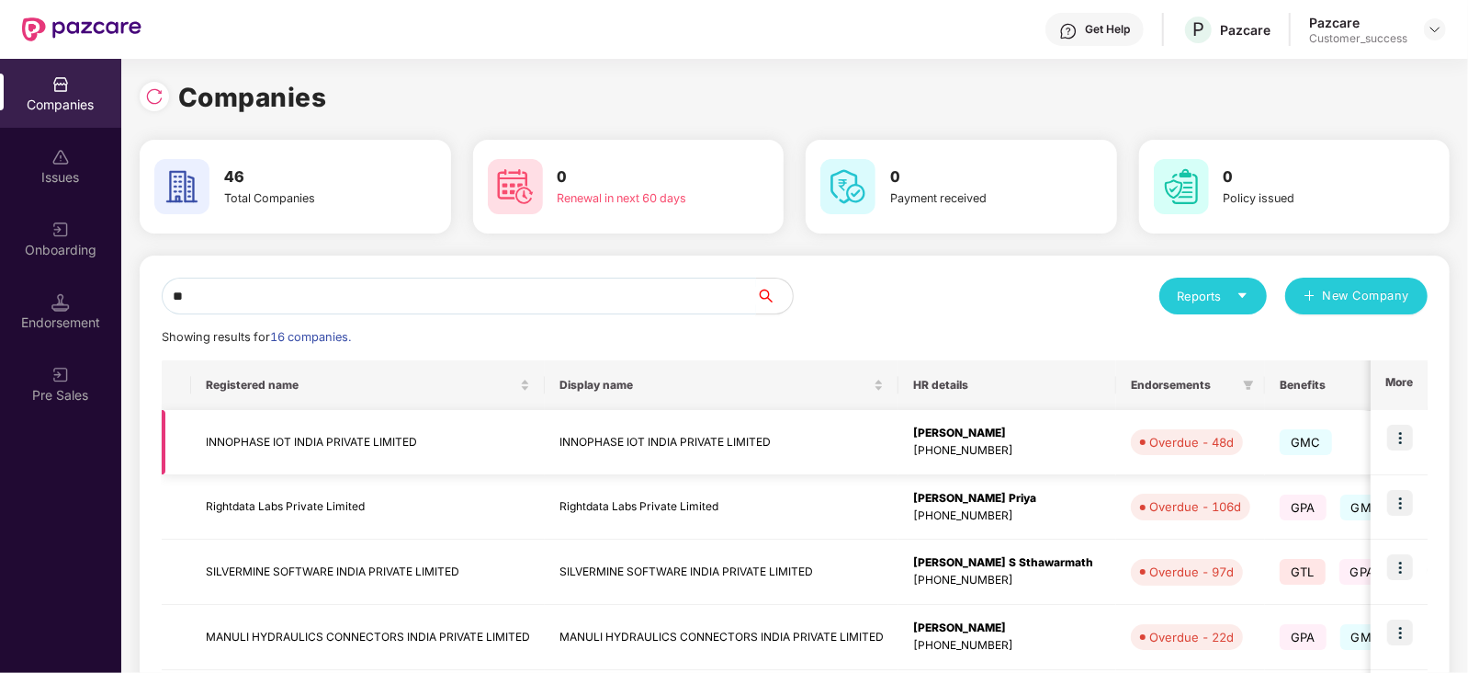
type input "**"
click at [1402, 426] on img at bounding box center [1400, 437] width 26 height 26
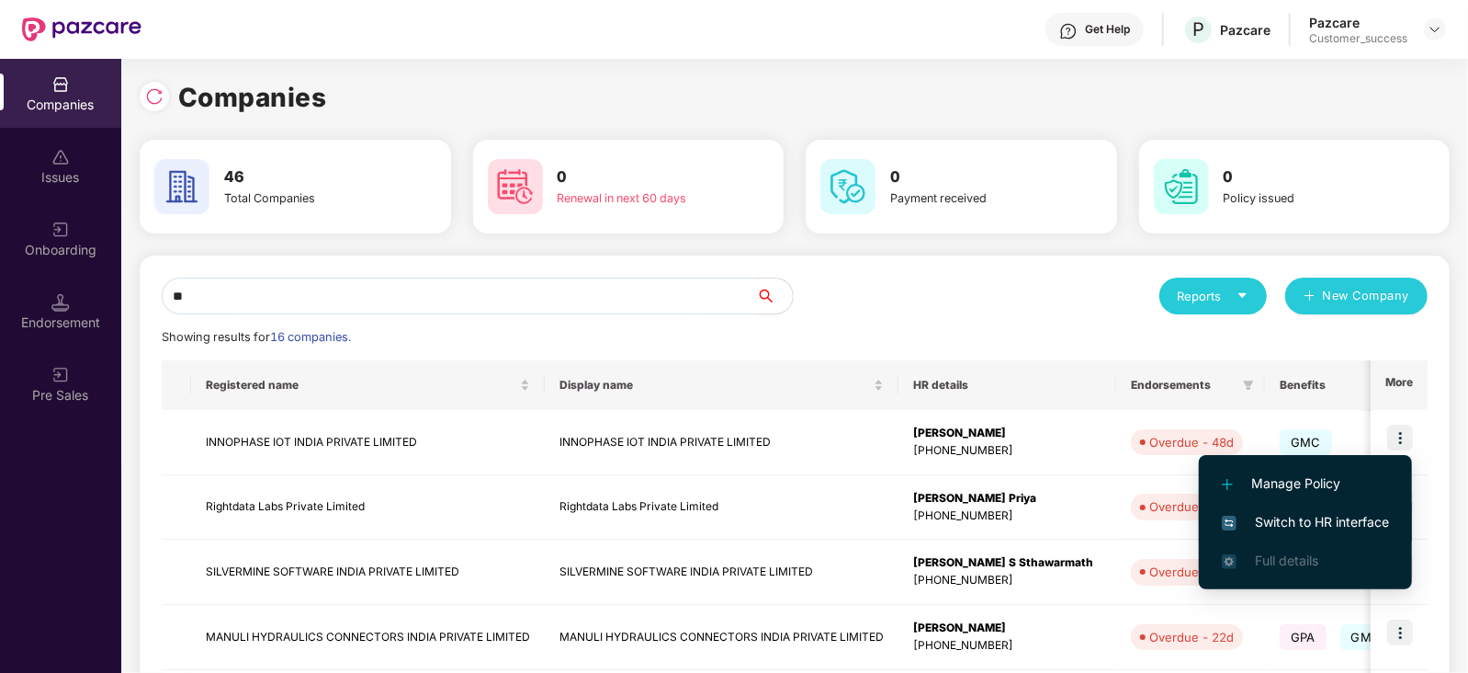
click at [1341, 510] on li "Switch to HR interface" at bounding box center [1305, 522] width 213 height 39
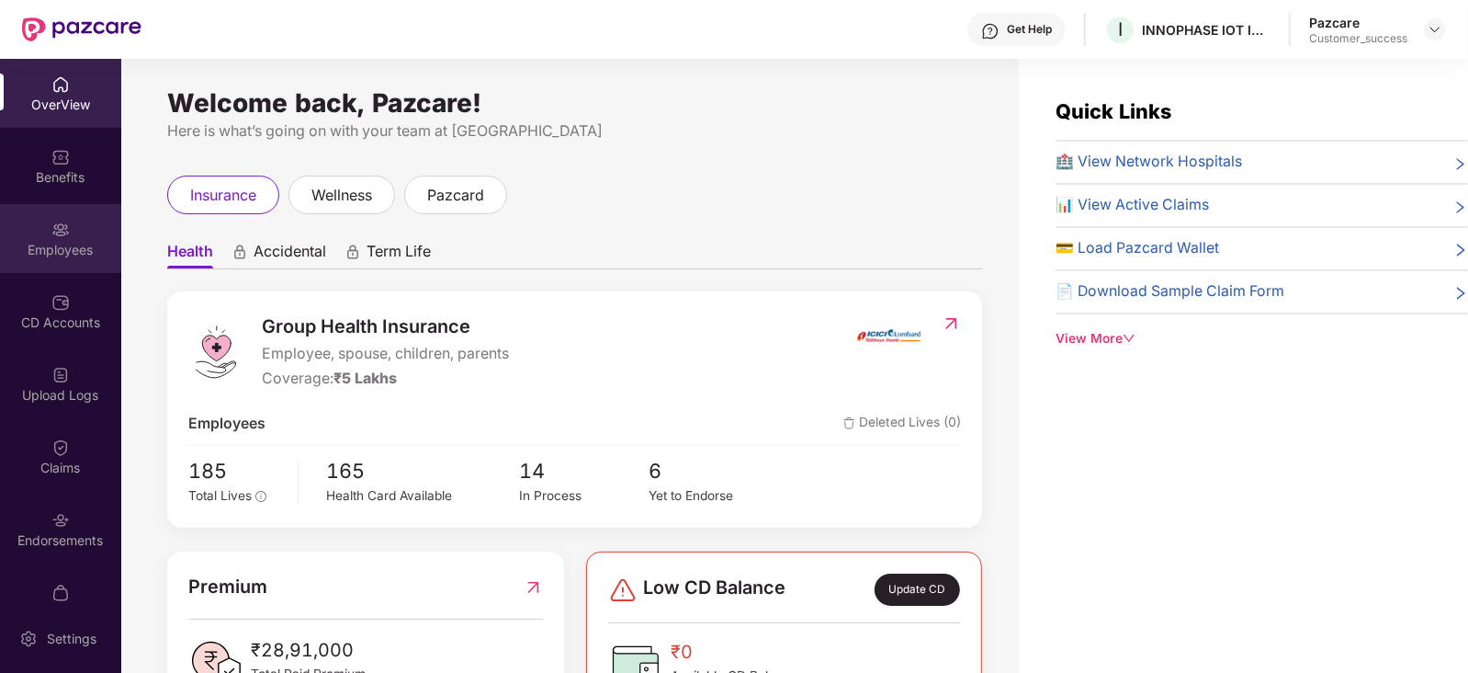
click at [58, 208] on div "Employees" at bounding box center [60, 238] width 121 height 69
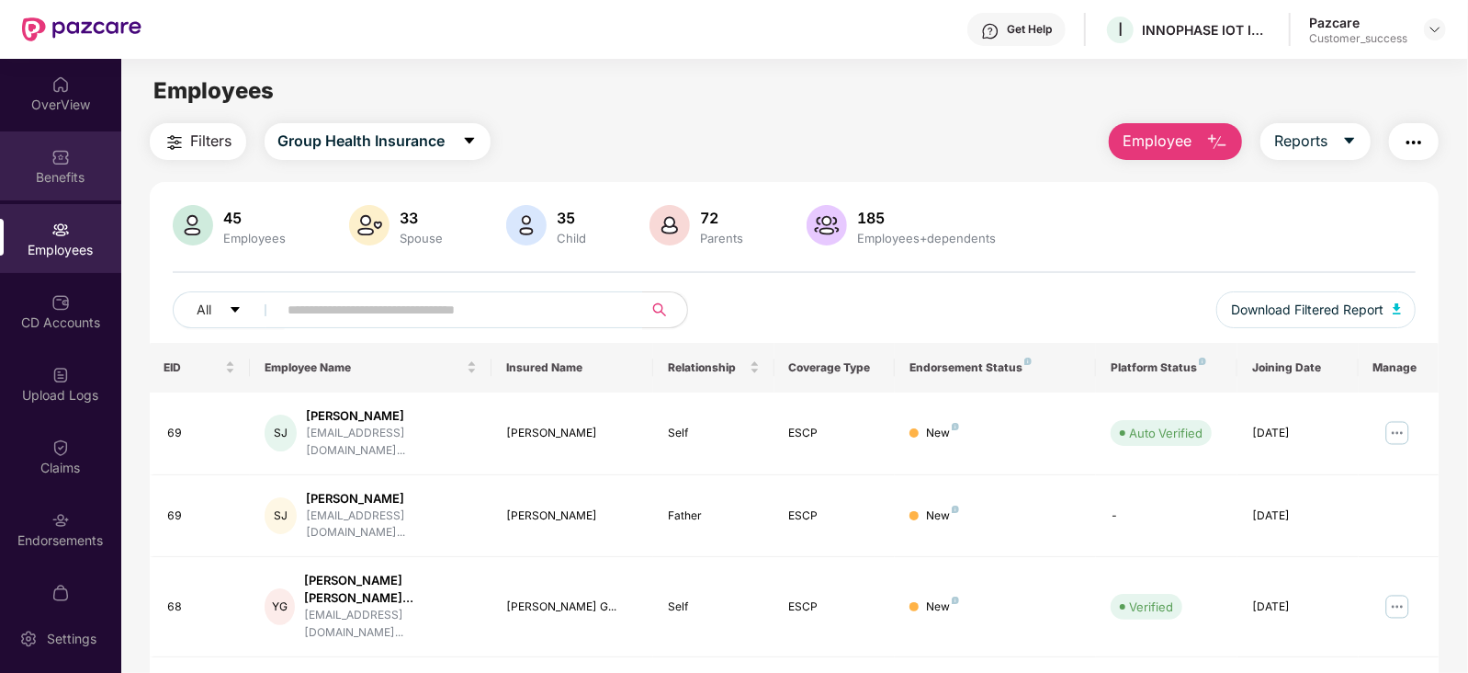
click at [40, 153] on div "Benefits" at bounding box center [60, 165] width 121 height 69
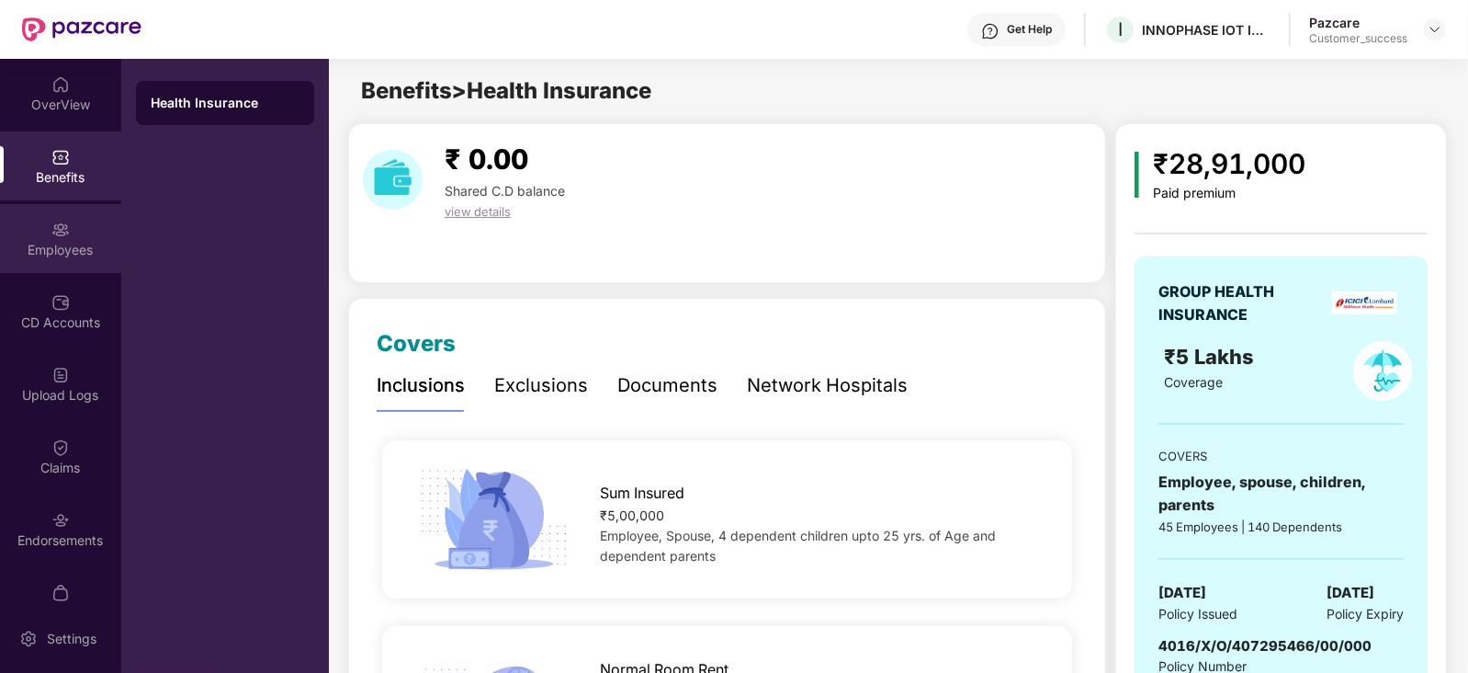
click at [69, 226] on div "Employees" at bounding box center [60, 238] width 121 height 69
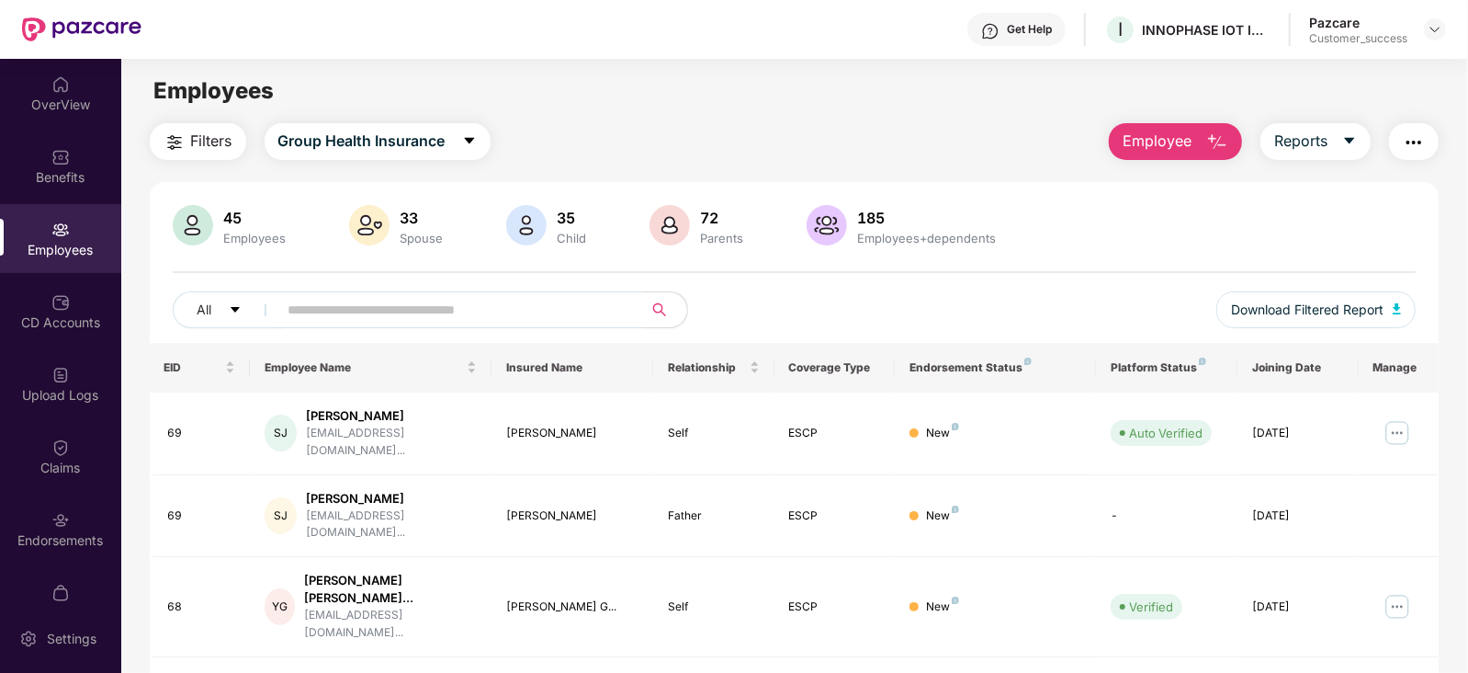
click at [1420, 144] on img "button" at bounding box center [1414, 142] width 22 height 22
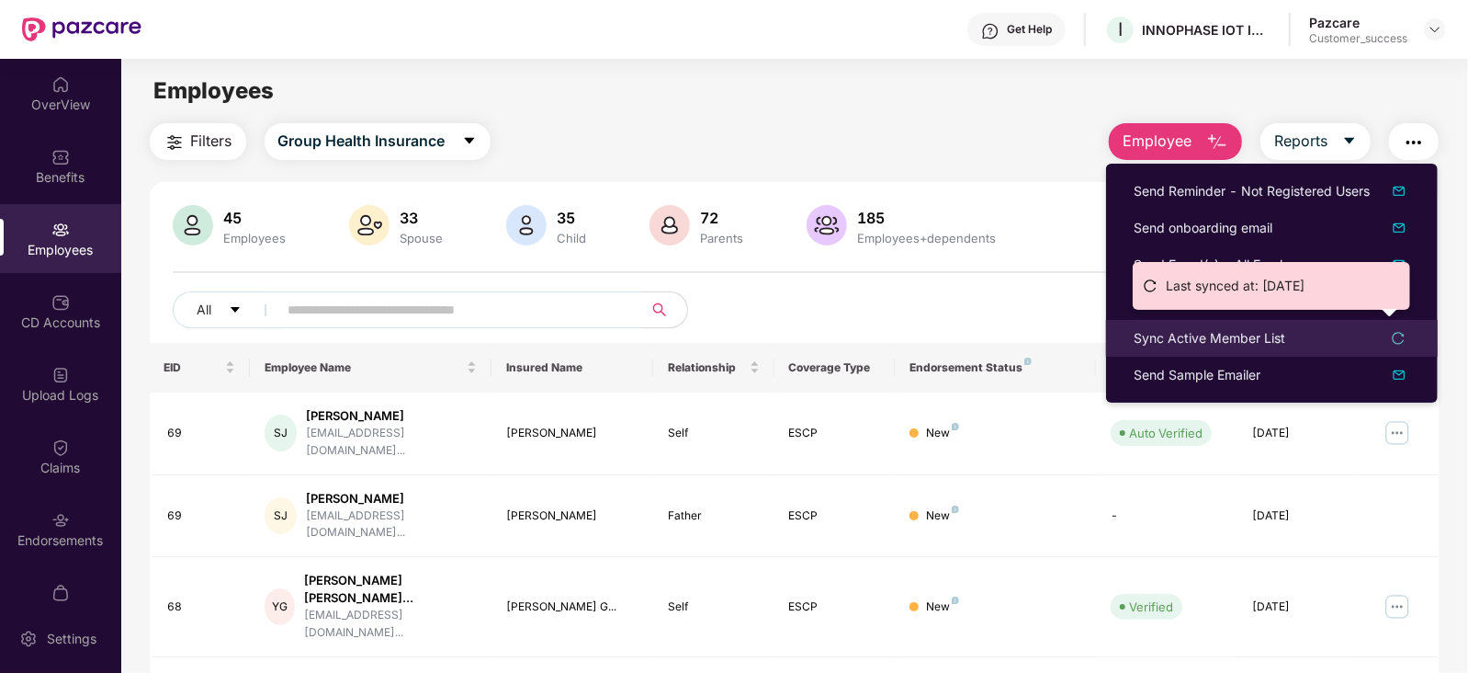
click at [1401, 334] on icon "reload" at bounding box center [1398, 338] width 13 height 13
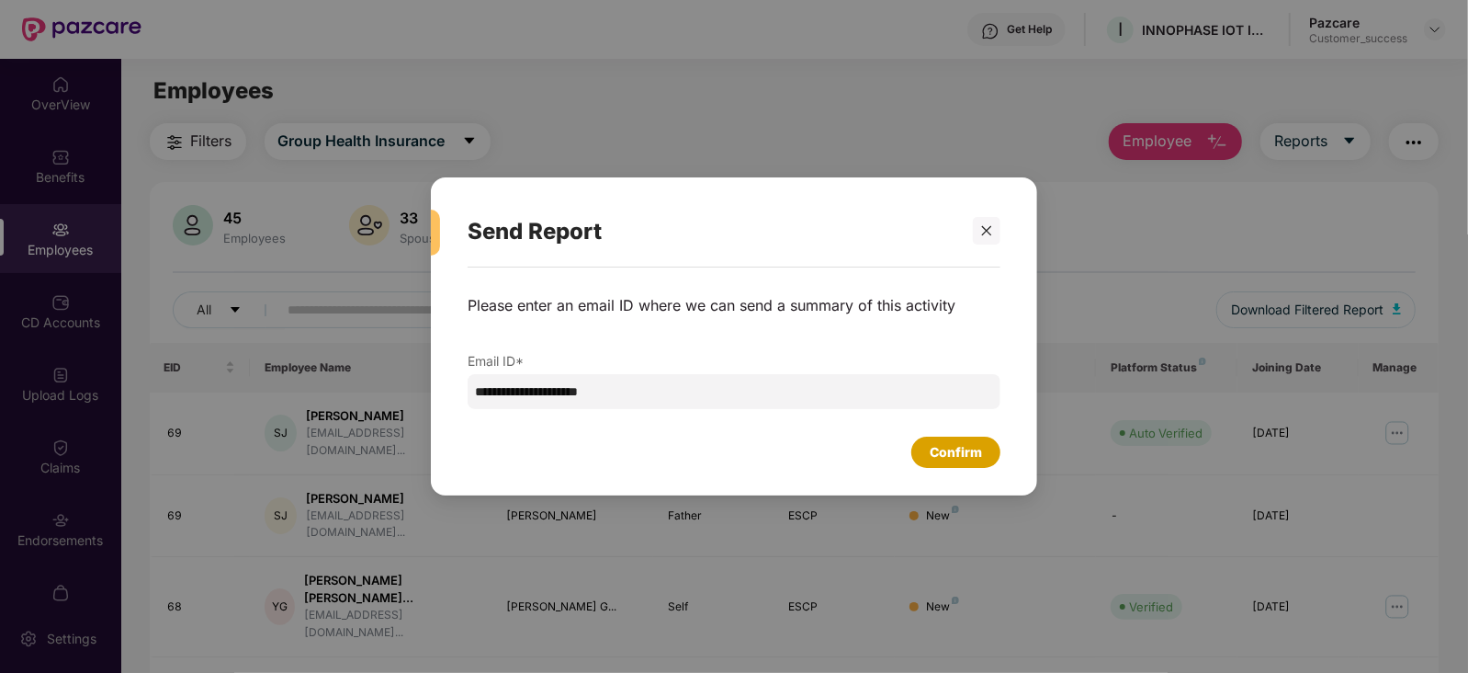
click at [962, 448] on div "Confirm" at bounding box center [956, 452] width 52 height 20
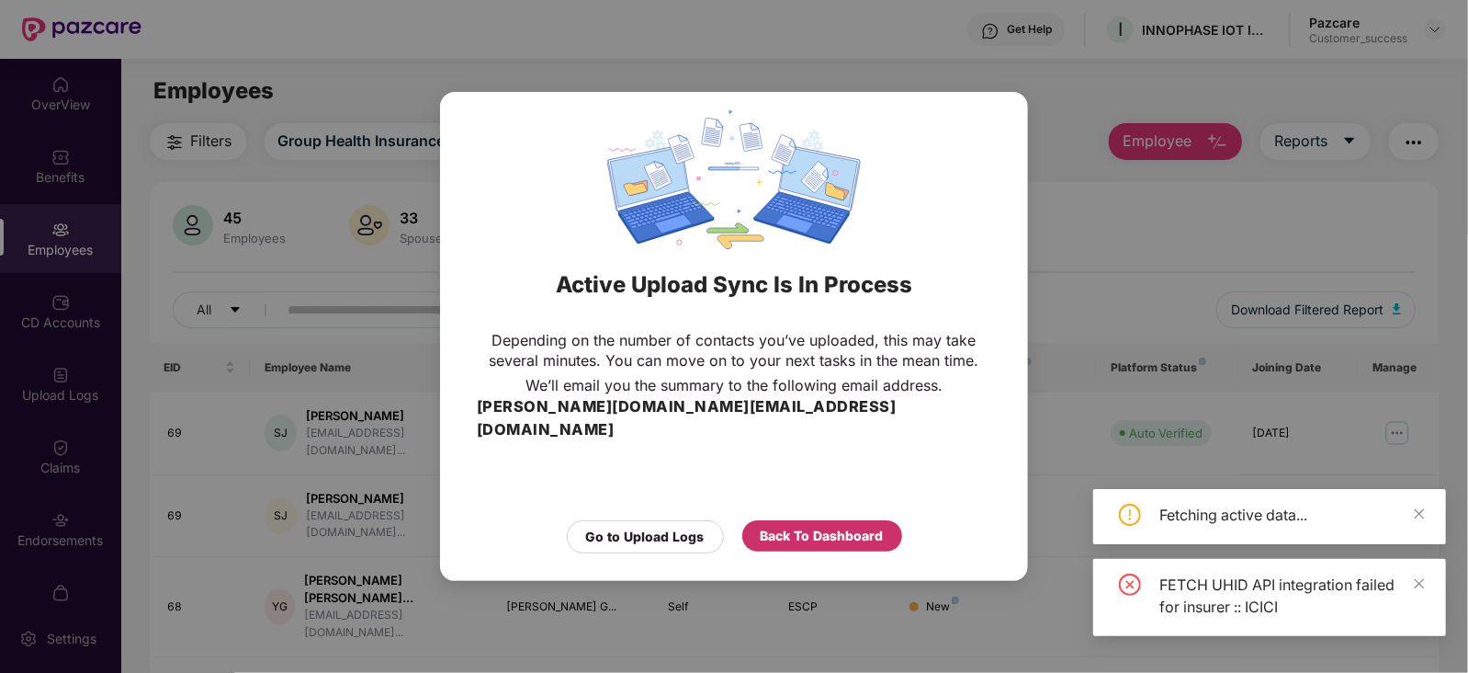
click at [838, 526] on div "Back To Dashboard" at bounding box center [822, 536] width 123 height 20
